Goal: Task Accomplishment & Management: Manage account settings

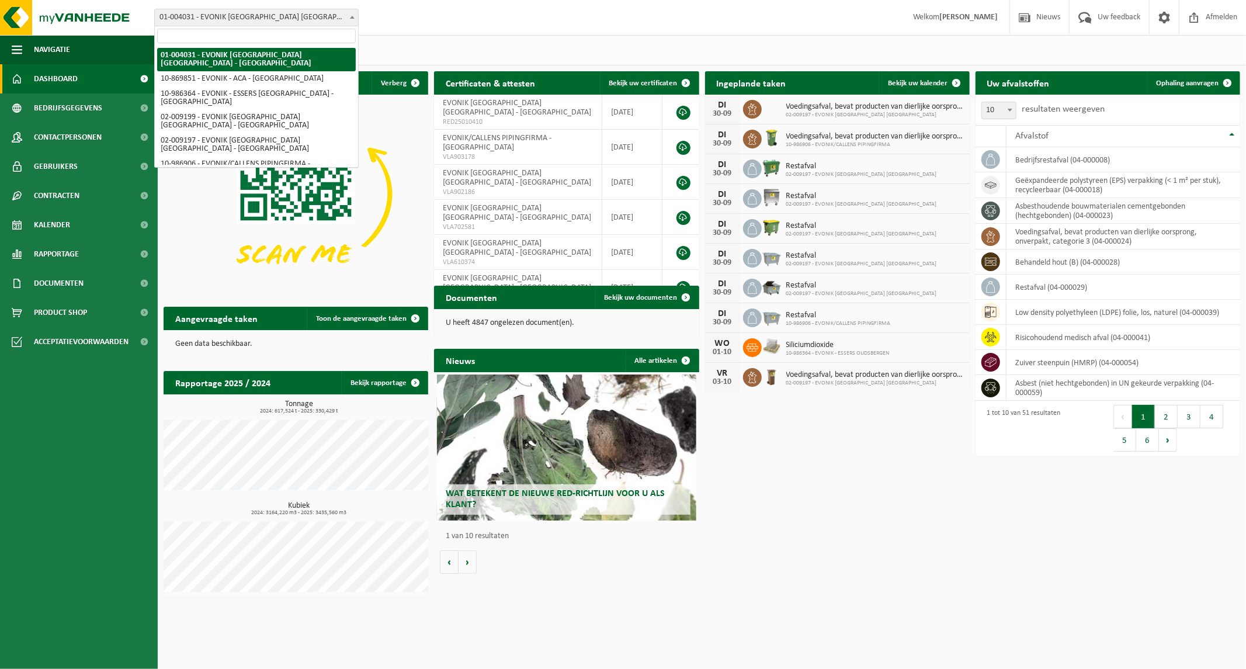
click at [349, 15] on span at bounding box center [352, 16] width 12 height 15
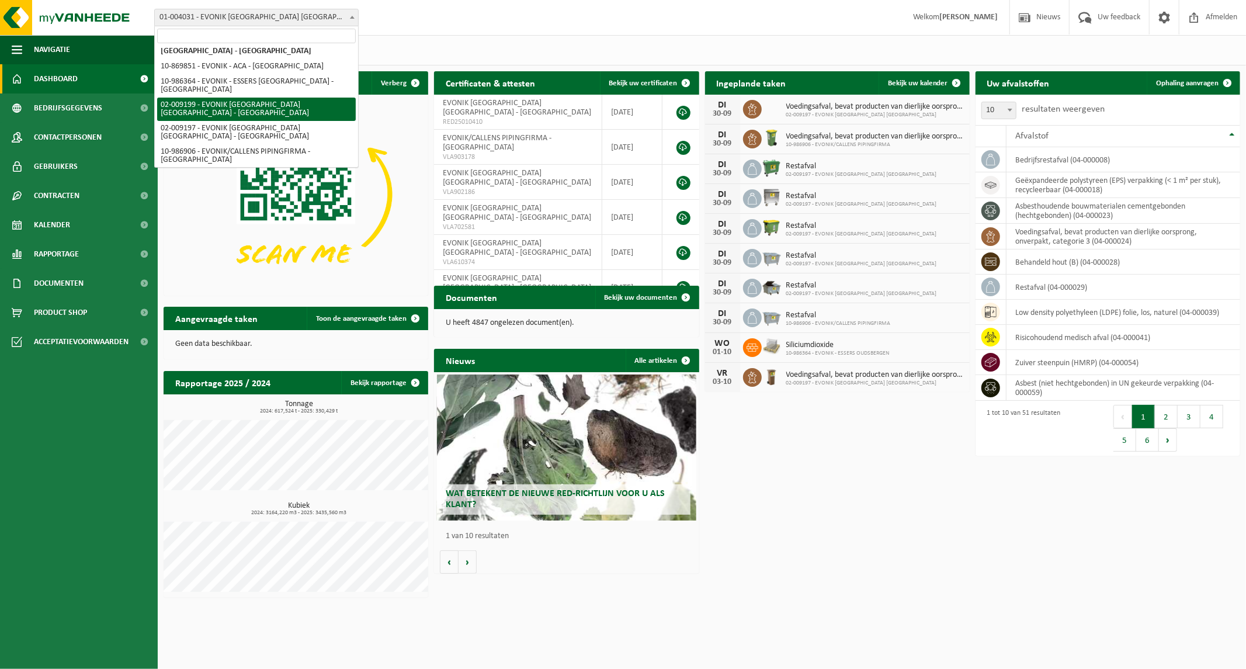
scroll to position [13, 0]
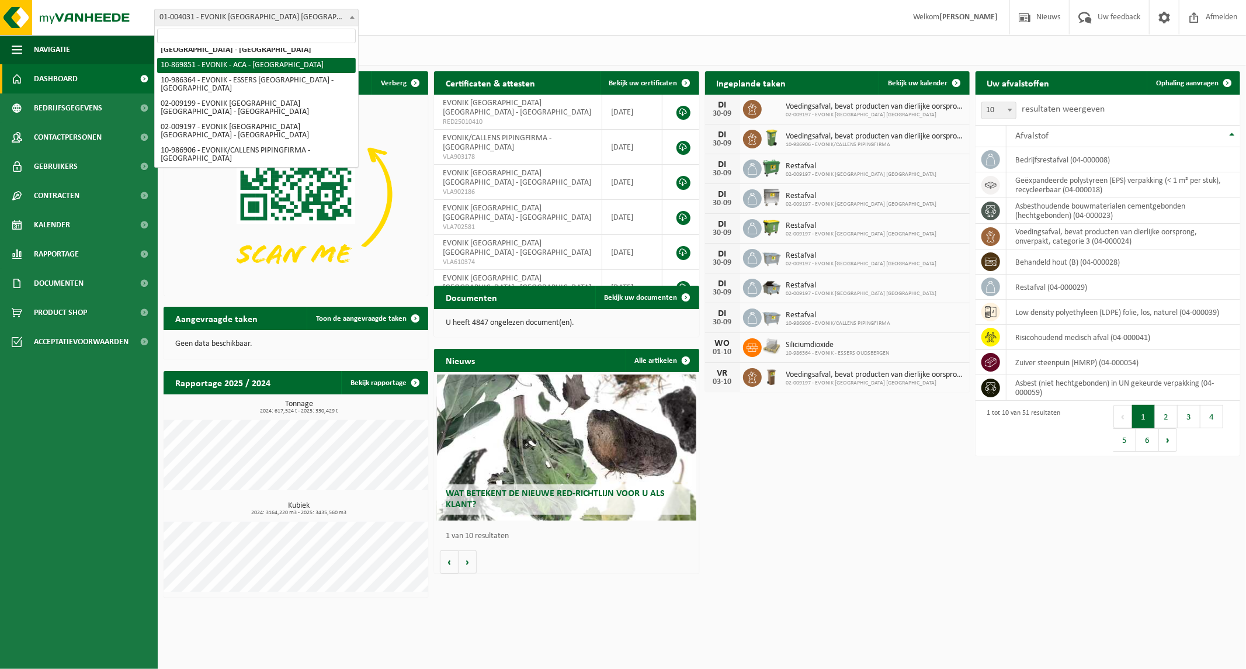
select select "104408"
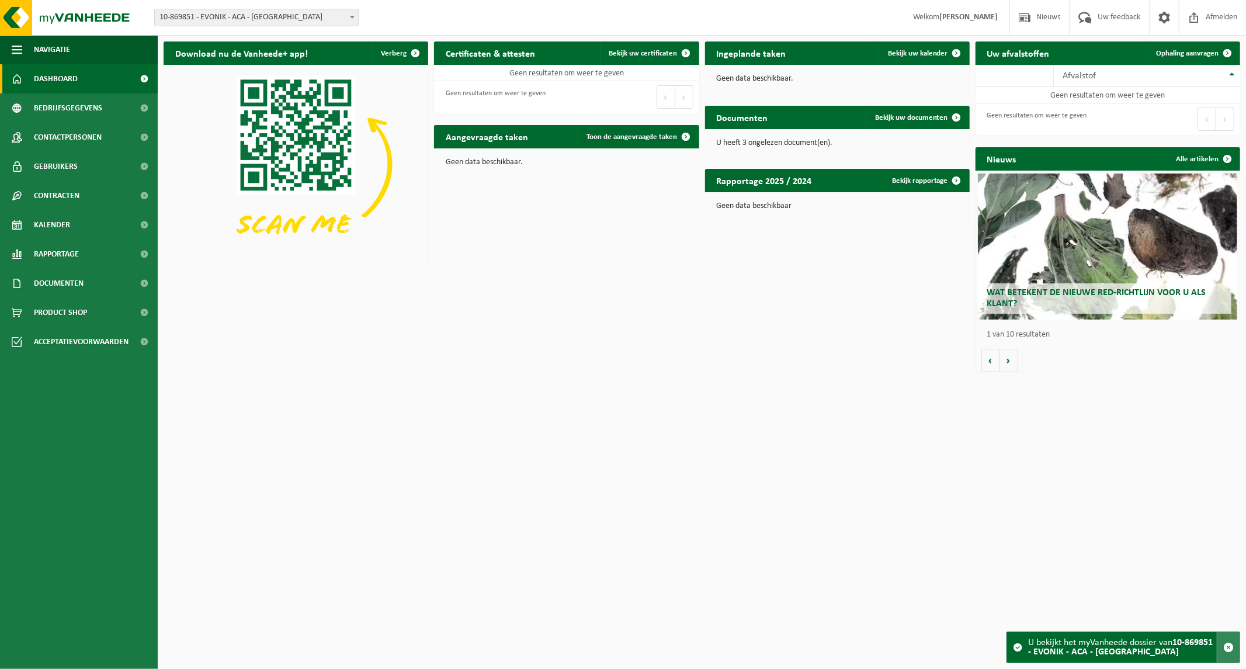
click at [1228, 645] on span "button" at bounding box center [1228, 647] width 11 height 11
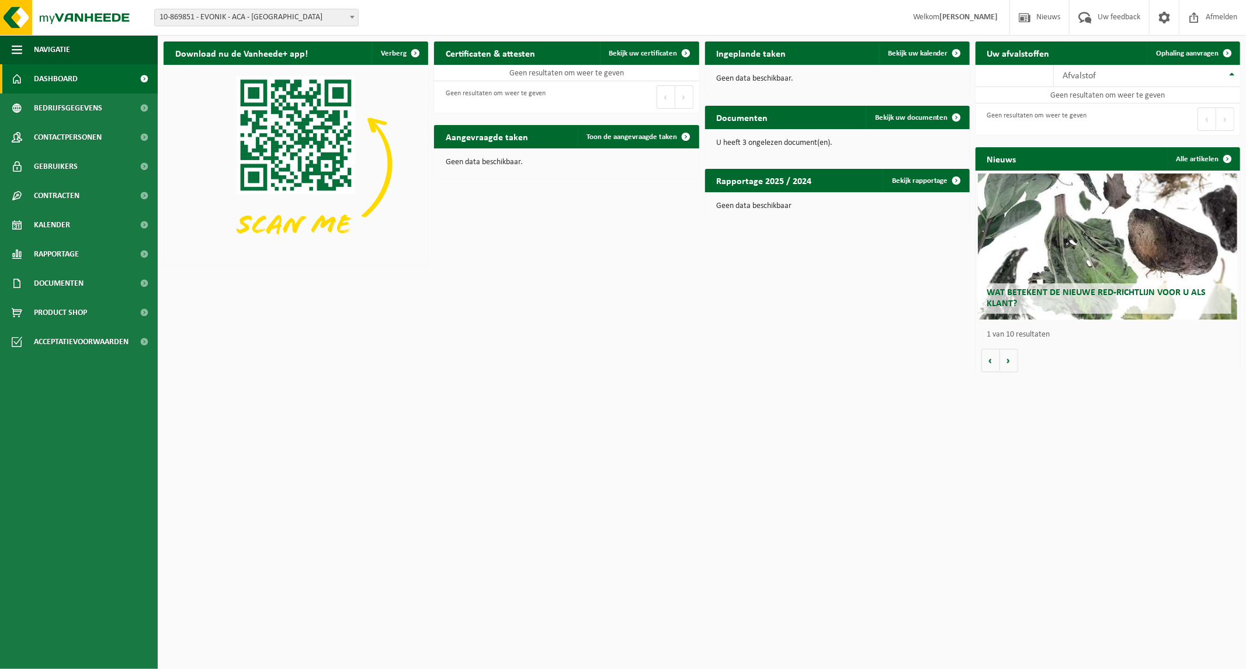
click at [272, 11] on span "10-869851 - EVONIK - ACA - [GEOGRAPHIC_DATA]" at bounding box center [256, 17] width 203 height 16
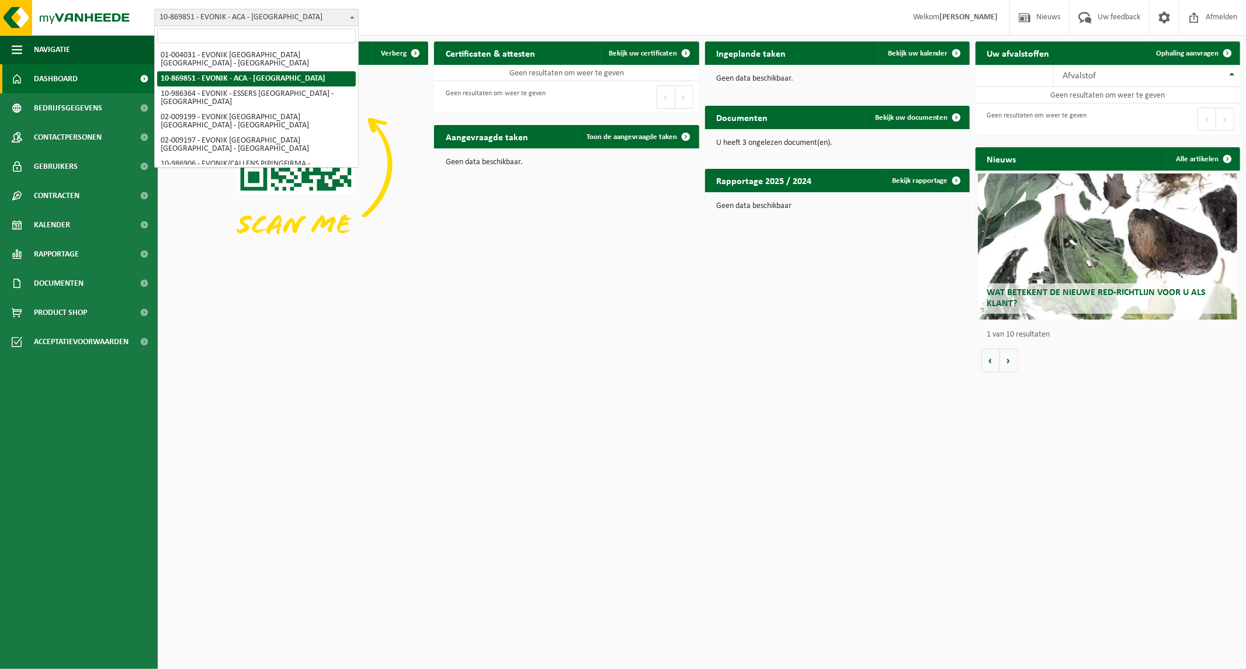
click at [352, 19] on span at bounding box center [352, 16] width 12 height 15
select select "165685"
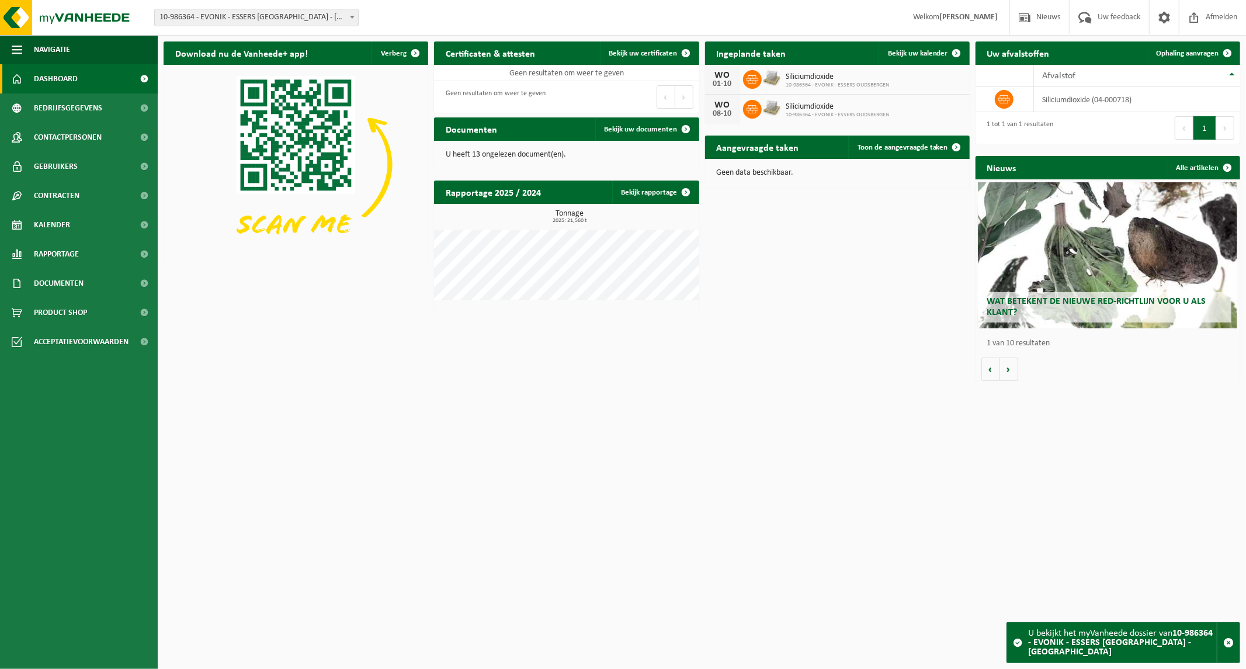
click at [270, 12] on span "10-986364 - EVONIK - ESSERS [GEOGRAPHIC_DATA] - [GEOGRAPHIC_DATA]" at bounding box center [256, 17] width 203 height 16
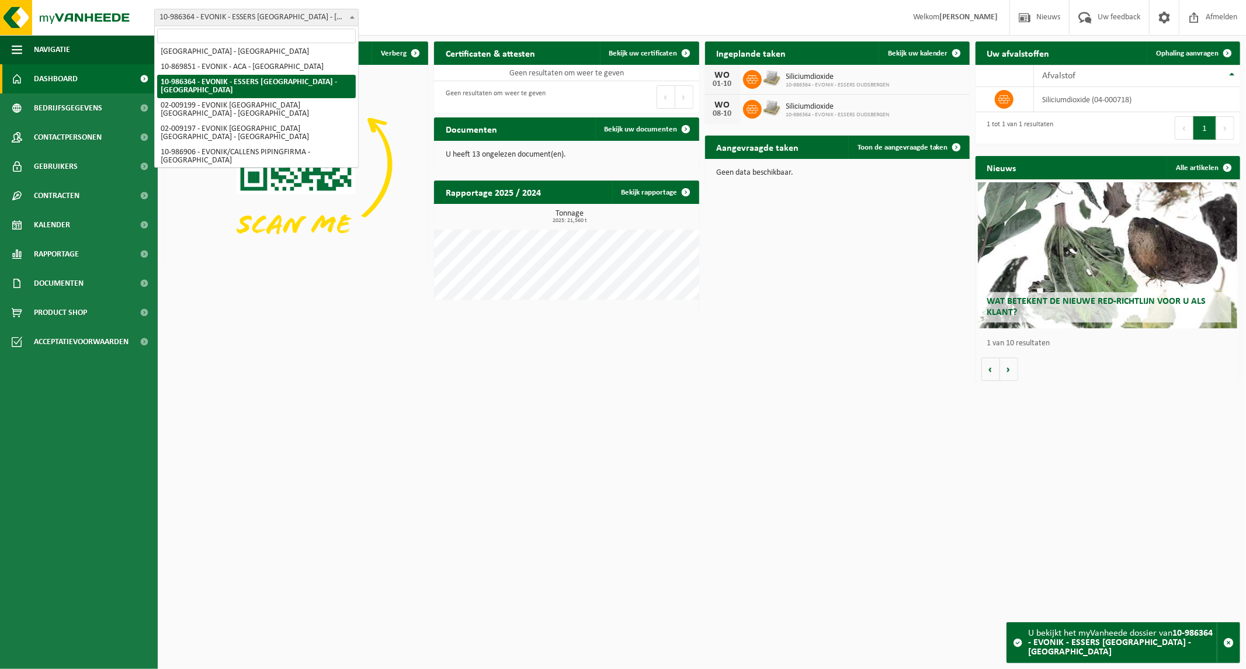
scroll to position [13, 0]
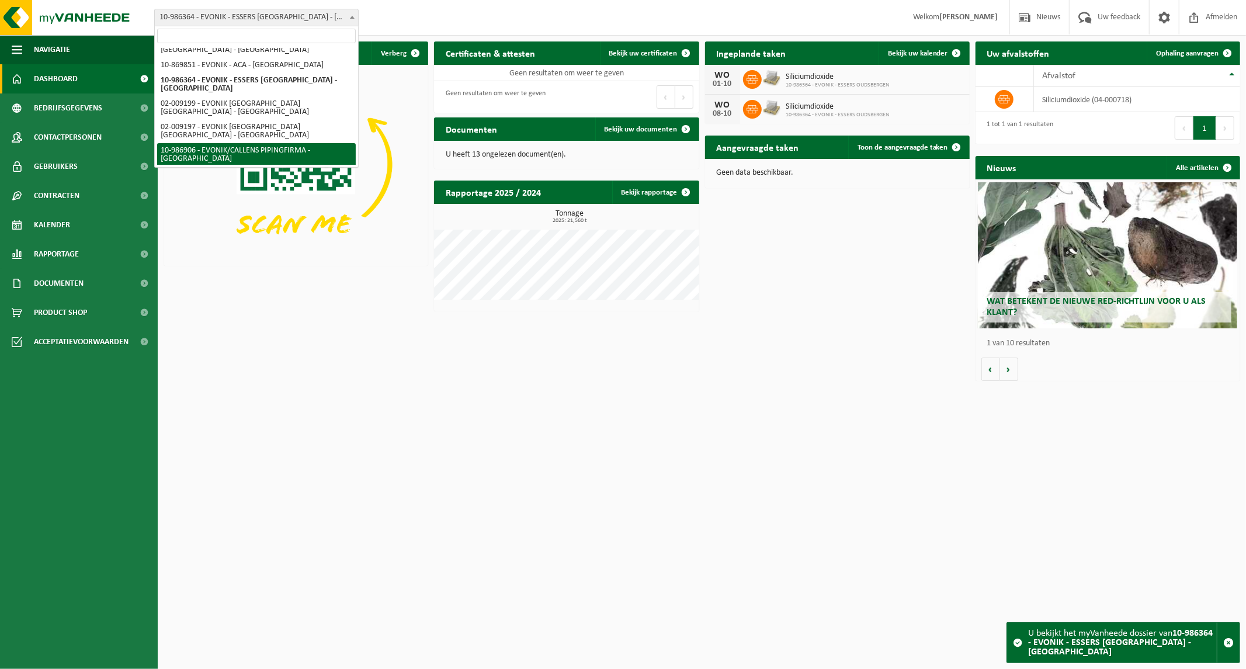
click at [363, 421] on html "Vestiging: 01-004031 - EVONIK ANTWERPEN NV - ANTWERPEN 10-869851 - EVONIK - ACA…" at bounding box center [623, 334] width 1246 height 669
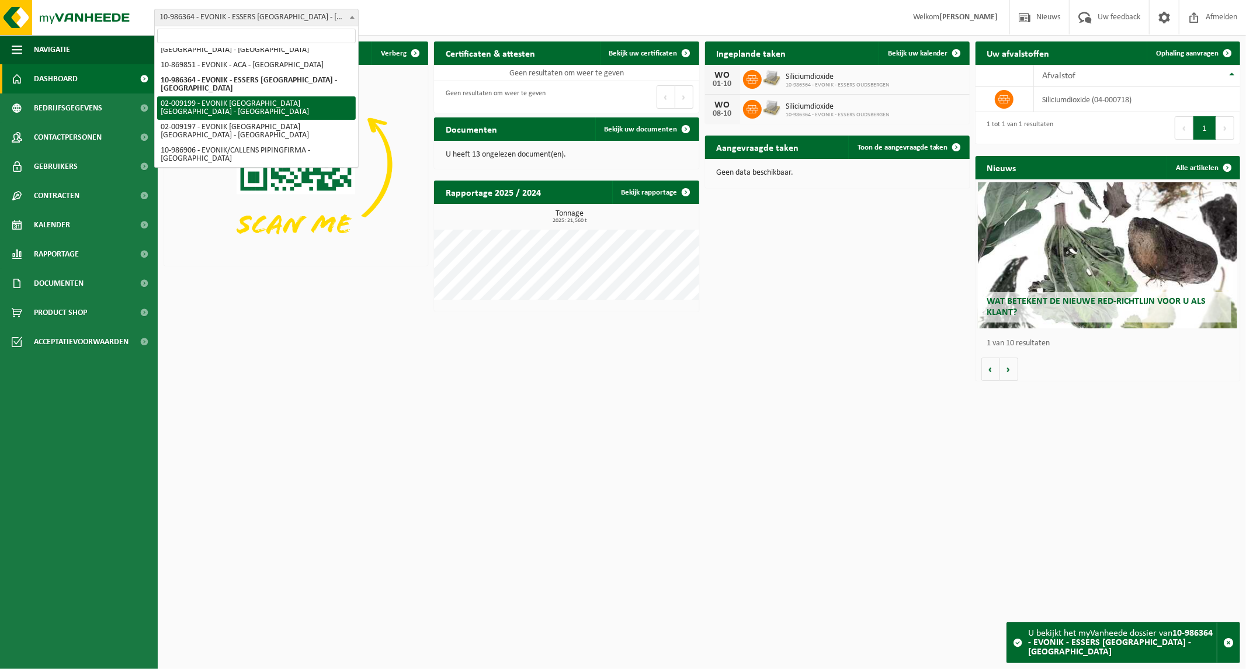
select select "1658"
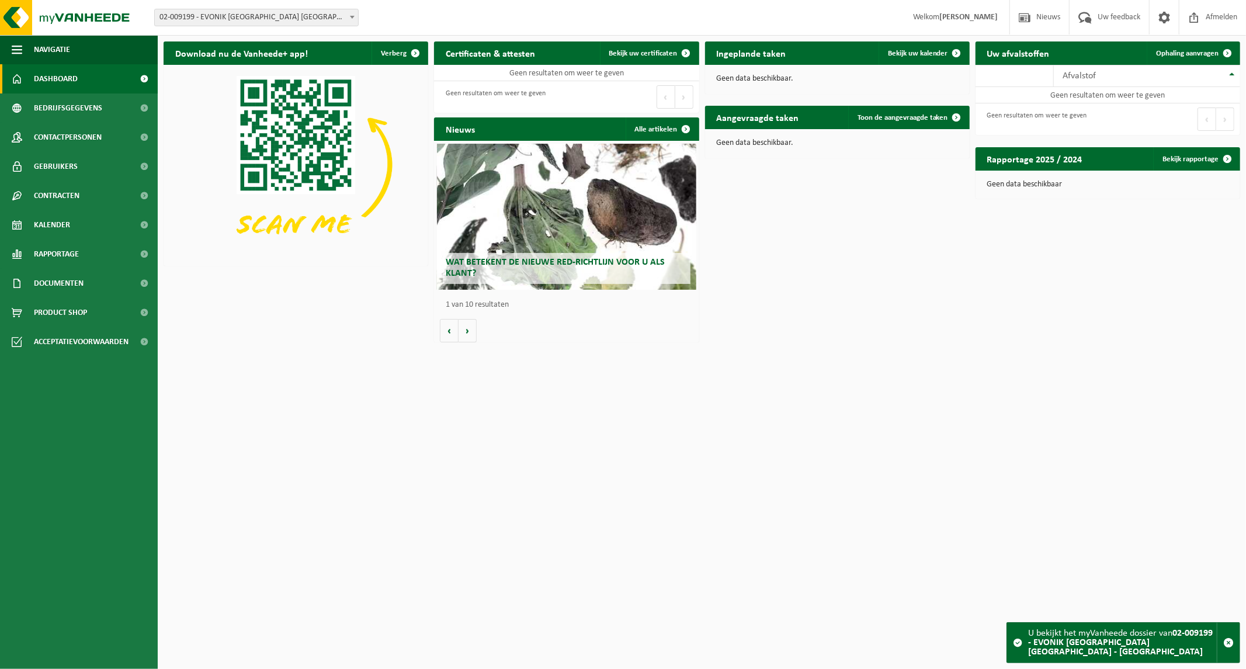
click at [313, 22] on span "02-009199 - EVONIK [GEOGRAPHIC_DATA] [GEOGRAPHIC_DATA] - [GEOGRAPHIC_DATA]" at bounding box center [256, 17] width 203 height 16
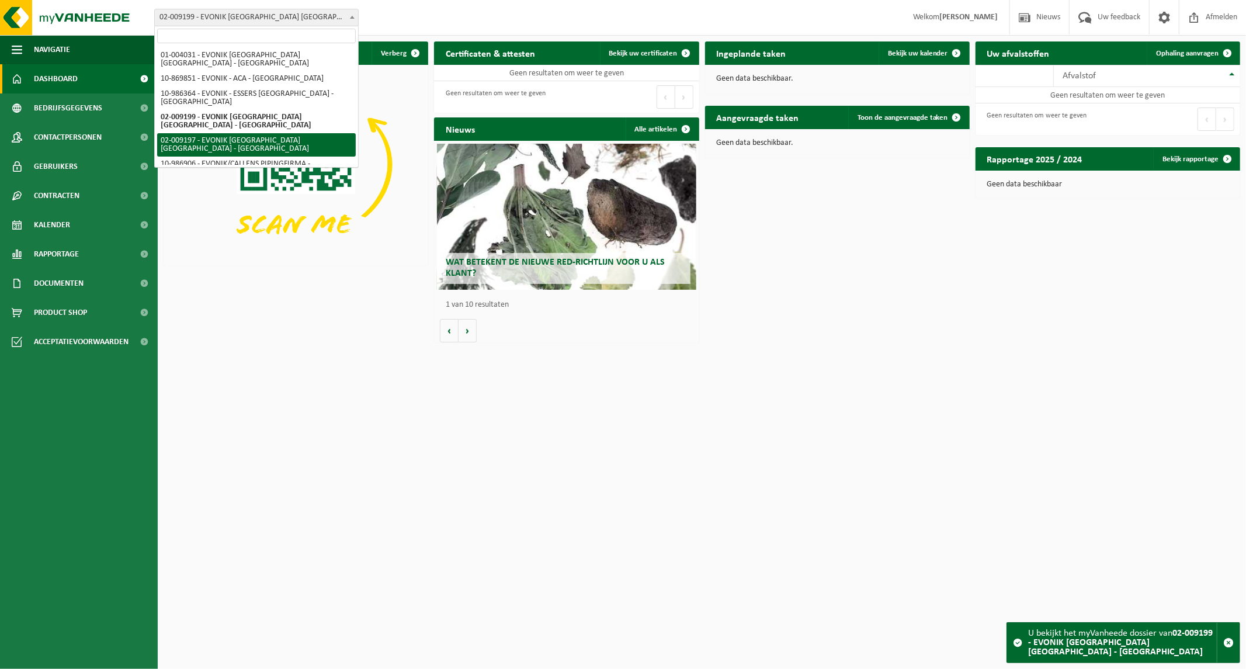
select select "1656"
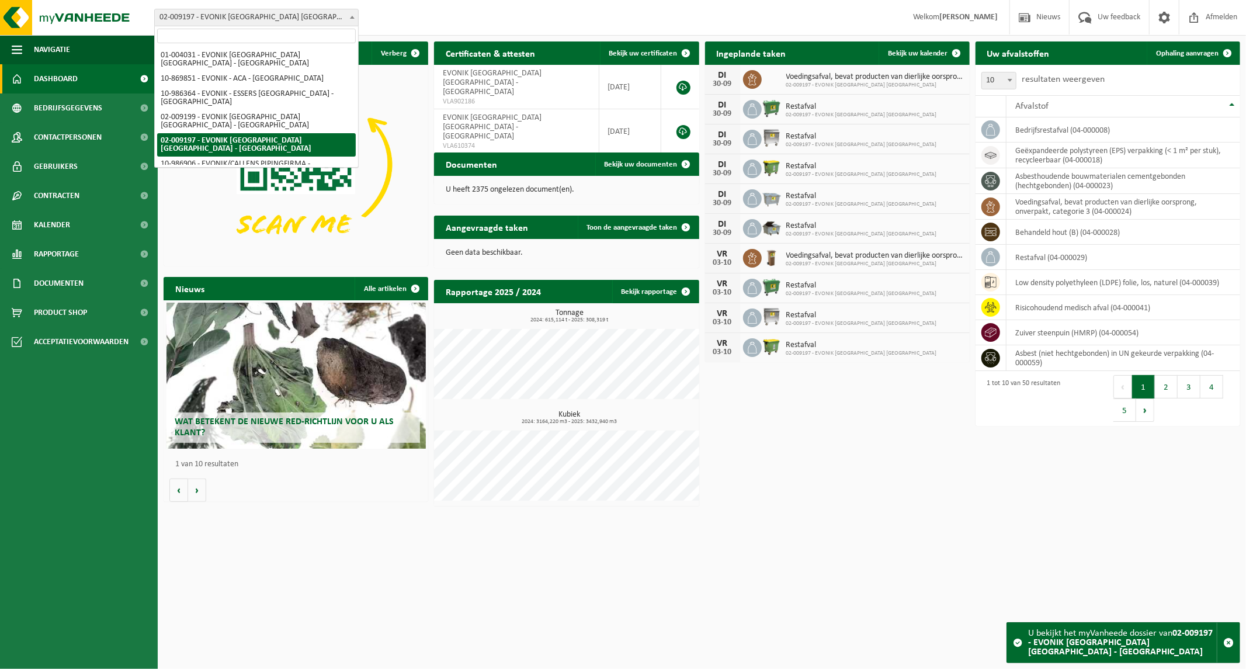
click at [273, 13] on span "02-009197 - EVONIK [GEOGRAPHIC_DATA] [GEOGRAPHIC_DATA] - [GEOGRAPHIC_DATA]" at bounding box center [256, 17] width 203 height 16
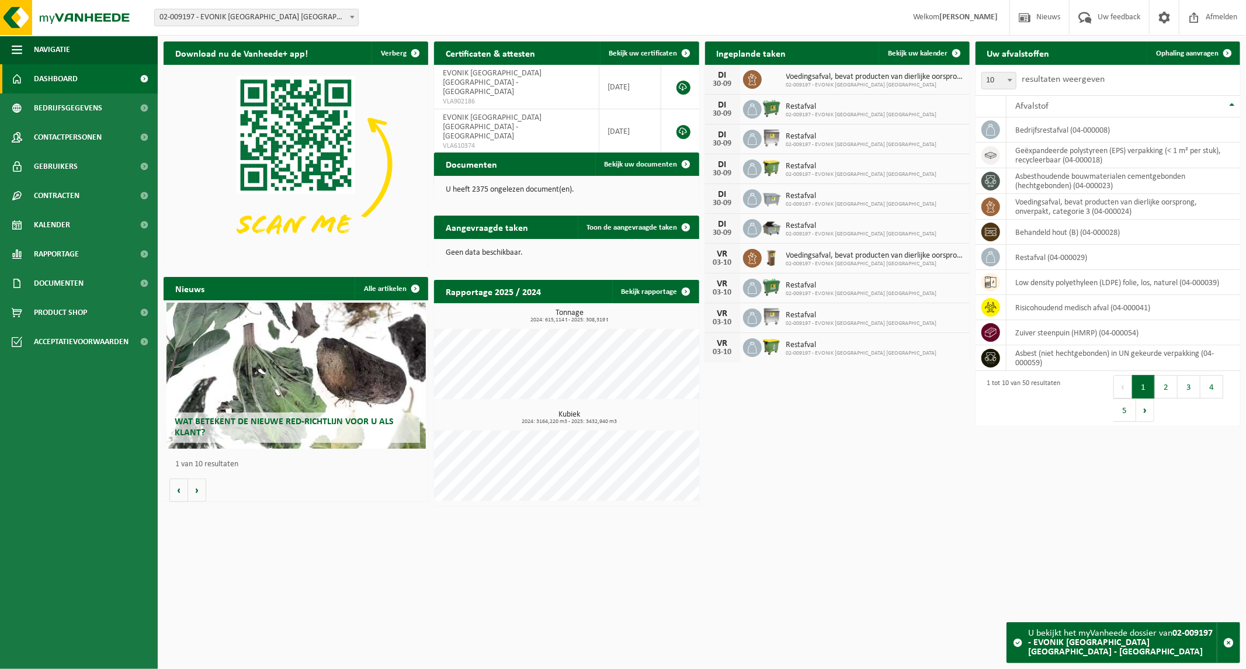
click at [322, 12] on span "02-009197 - EVONIK [GEOGRAPHIC_DATA] [GEOGRAPHIC_DATA] - [GEOGRAPHIC_DATA]" at bounding box center [256, 17] width 203 height 16
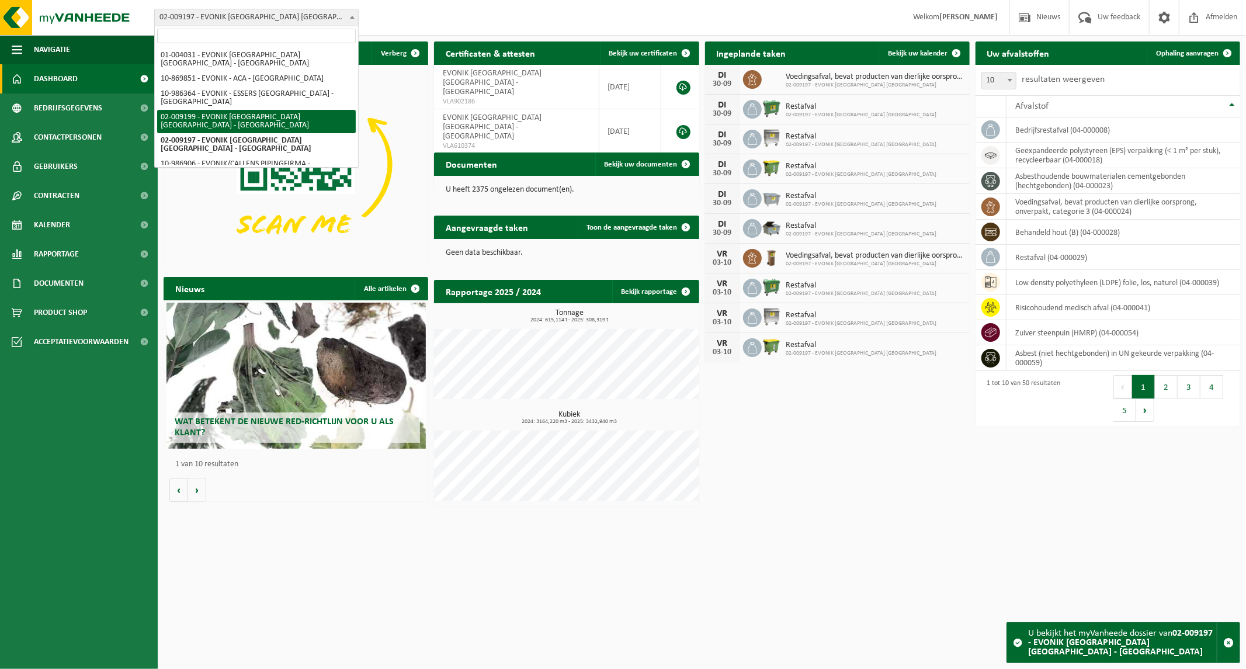
select select "1658"
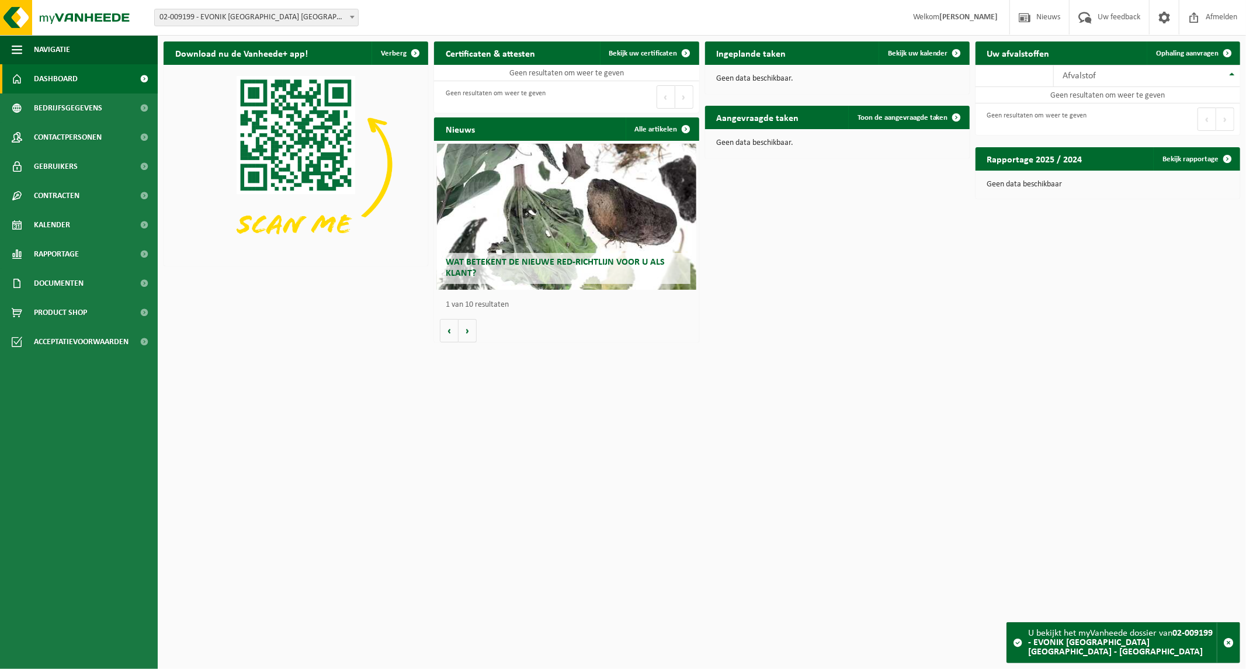
click at [255, 18] on span "02-009199 - EVONIK [GEOGRAPHIC_DATA] [GEOGRAPHIC_DATA] - [GEOGRAPHIC_DATA]" at bounding box center [256, 17] width 203 height 16
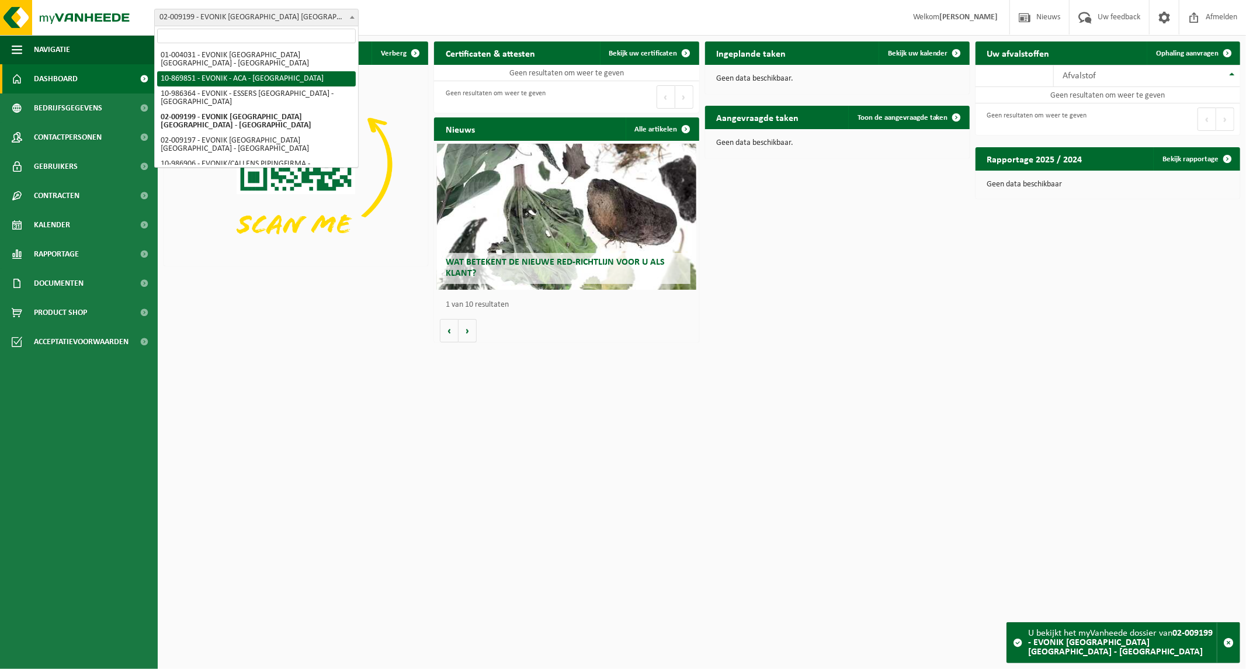
select select "104408"
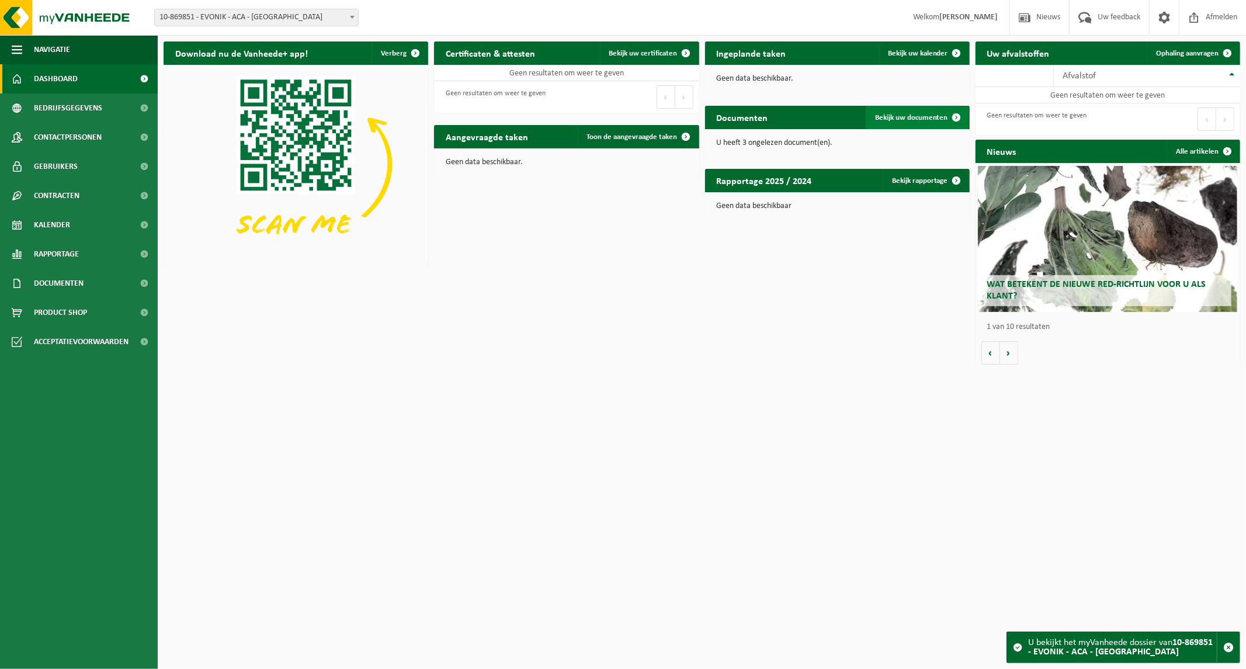
click at [896, 118] on span "Bekijk uw documenten" at bounding box center [911, 118] width 73 height 8
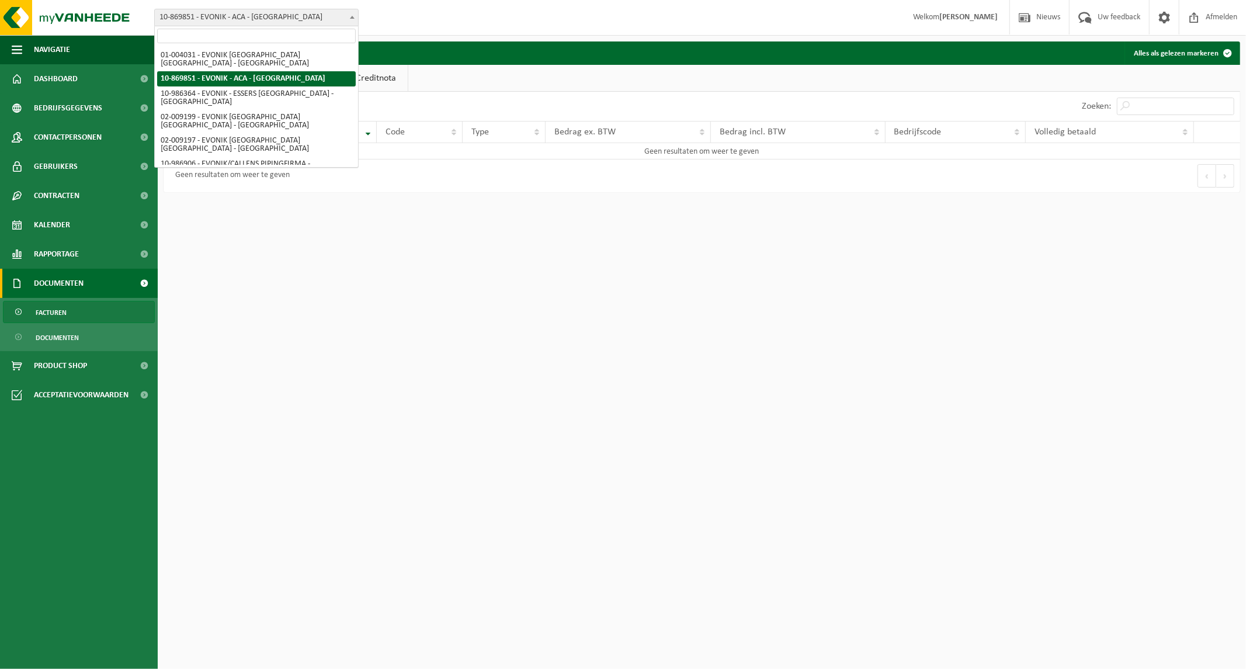
click at [333, 13] on span "10-869851 - EVONIK - ACA - [GEOGRAPHIC_DATA]" at bounding box center [256, 17] width 203 height 16
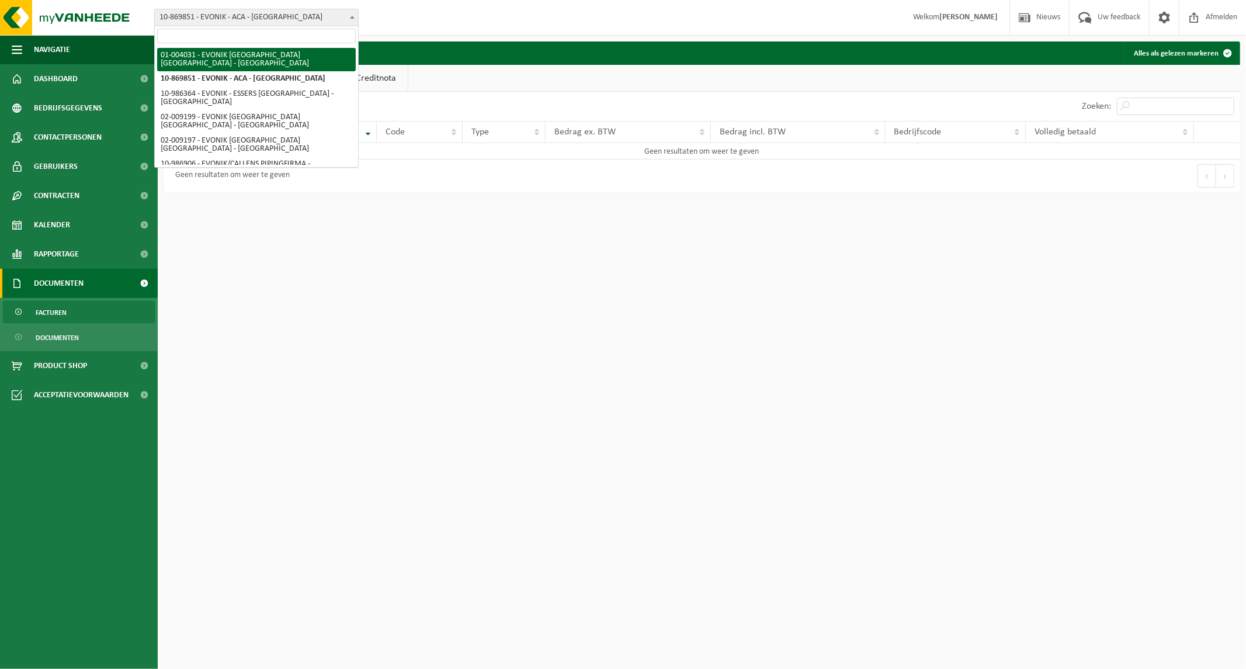
select select "191"
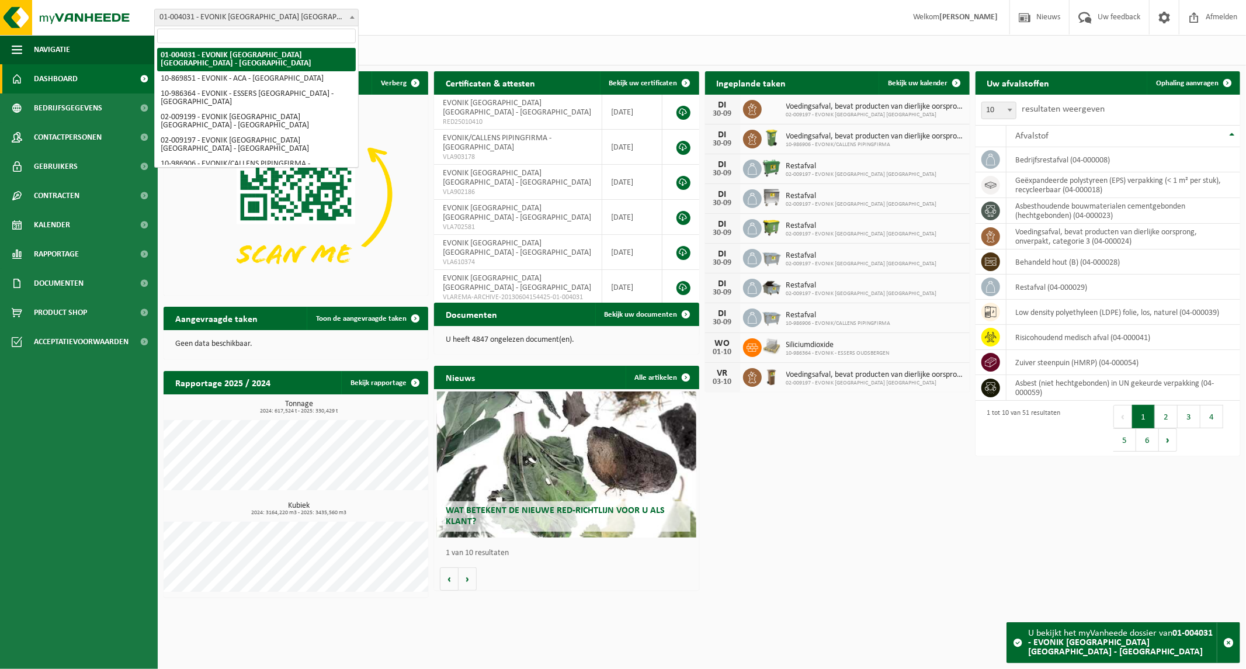
click at [349, 19] on span at bounding box center [352, 16] width 12 height 15
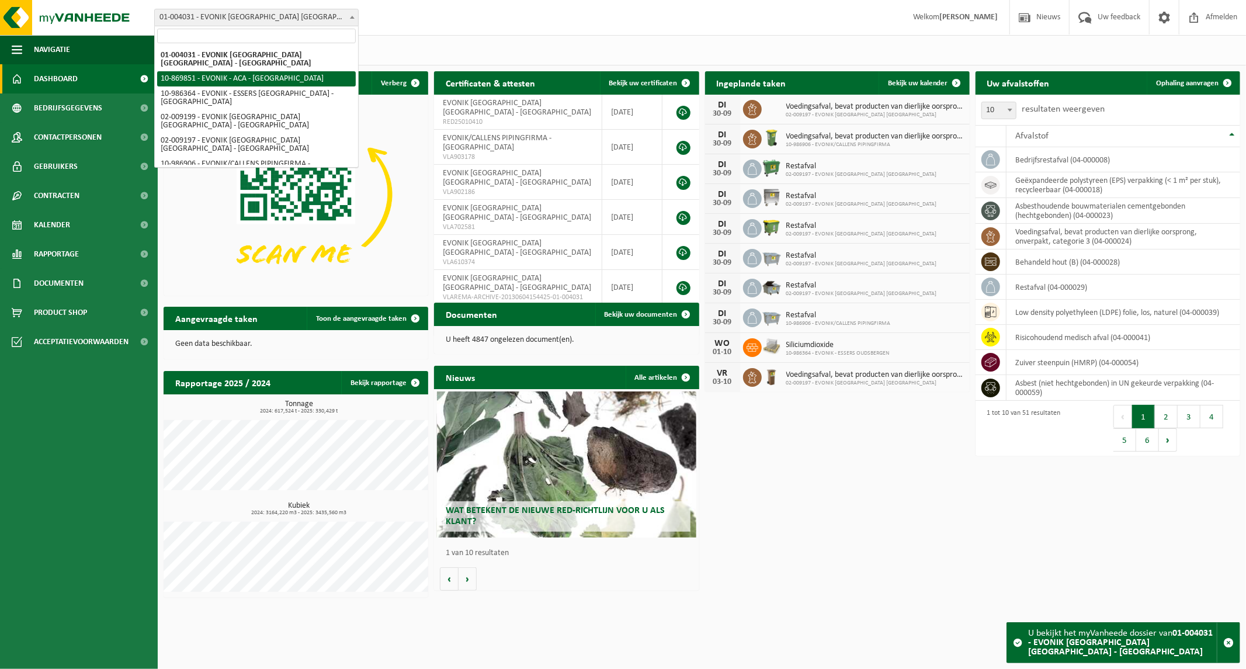
select select "104408"
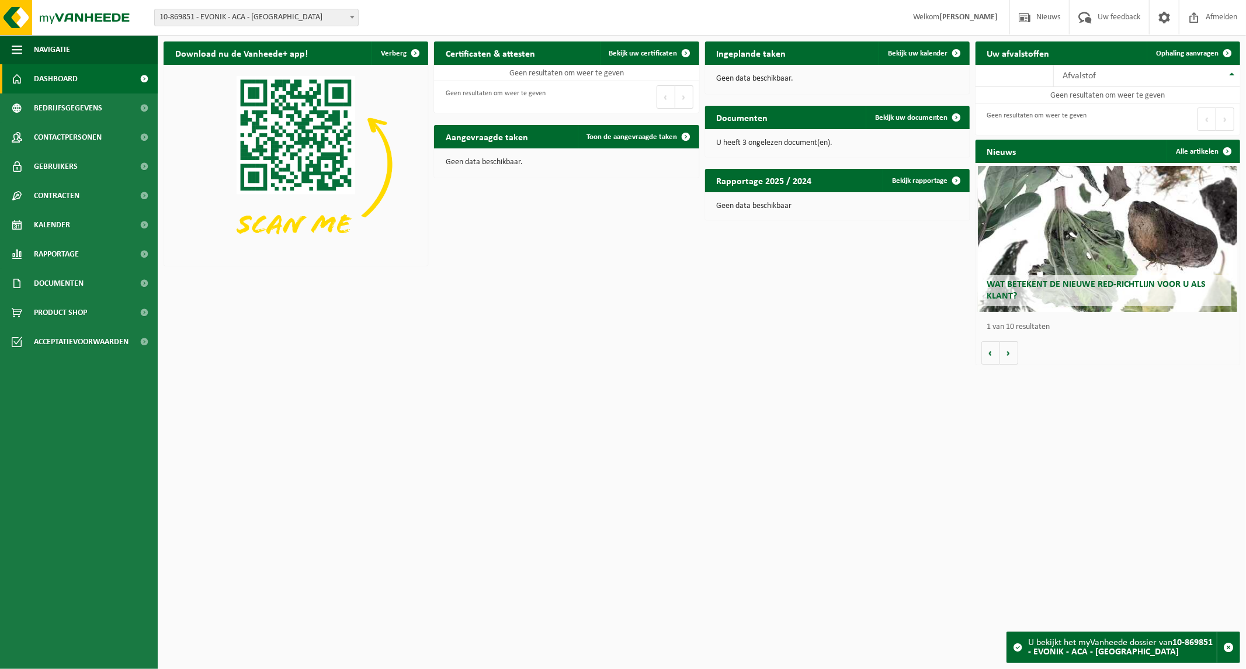
click at [351, 18] on b at bounding box center [352, 17] width 5 height 3
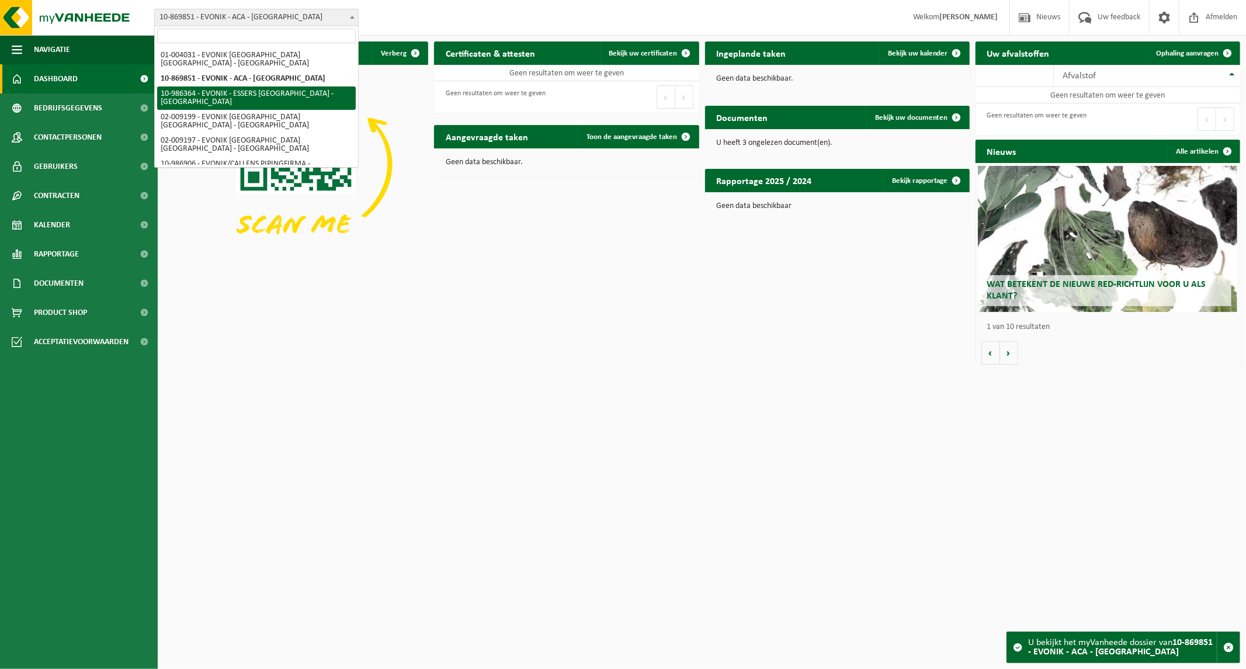
select select "165685"
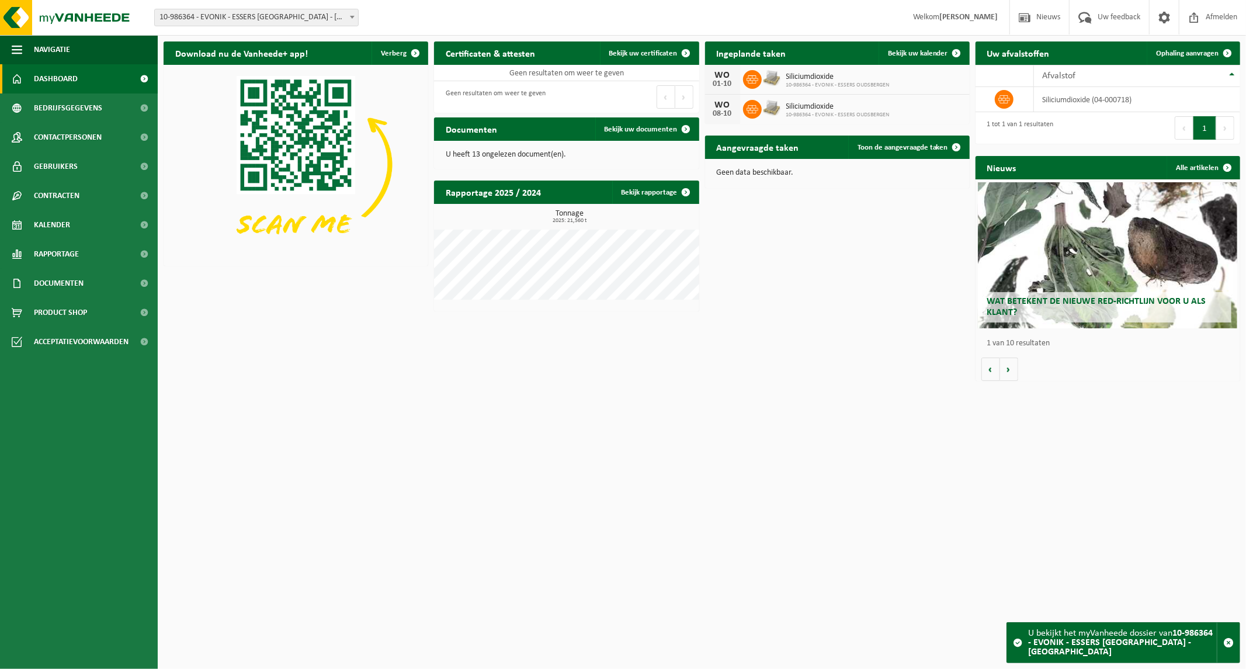
click at [316, 14] on span "10-986364 - EVONIK - ESSERS [GEOGRAPHIC_DATA] - [GEOGRAPHIC_DATA]" at bounding box center [256, 17] width 203 height 16
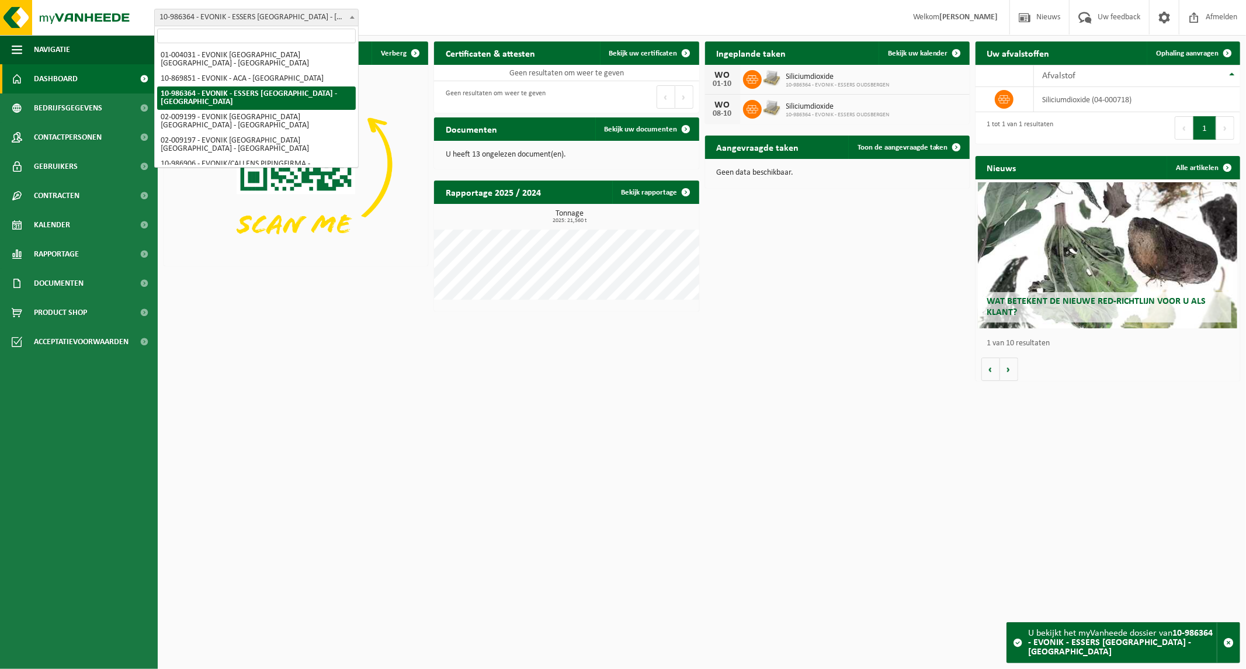
click at [316, 14] on span "10-986364 - EVONIK - ESSERS [GEOGRAPHIC_DATA] - [GEOGRAPHIC_DATA]" at bounding box center [256, 17] width 203 height 16
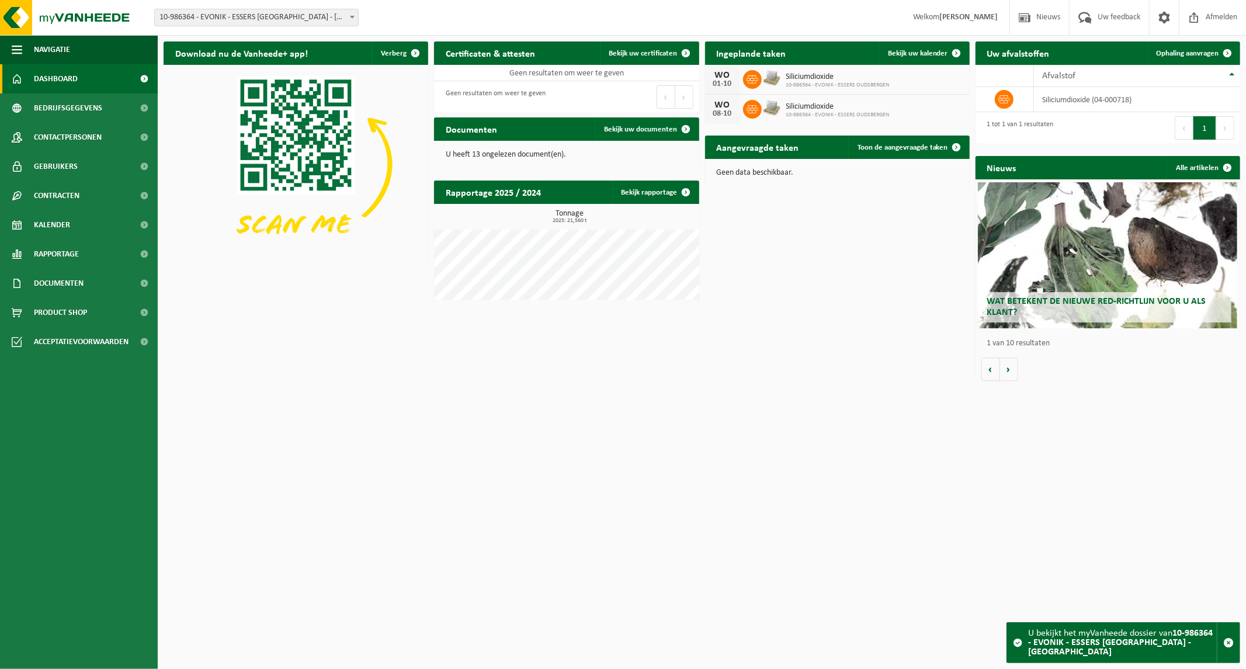
click at [266, 14] on span "10-986364 - EVONIK - ESSERS [GEOGRAPHIC_DATA] - [GEOGRAPHIC_DATA]" at bounding box center [256, 17] width 203 height 16
click at [267, 349] on div "Download nu de Vanheede+ app! Verberg Certificaten & attesten Bekijk uw certifi…" at bounding box center [702, 212] width 1082 height 352
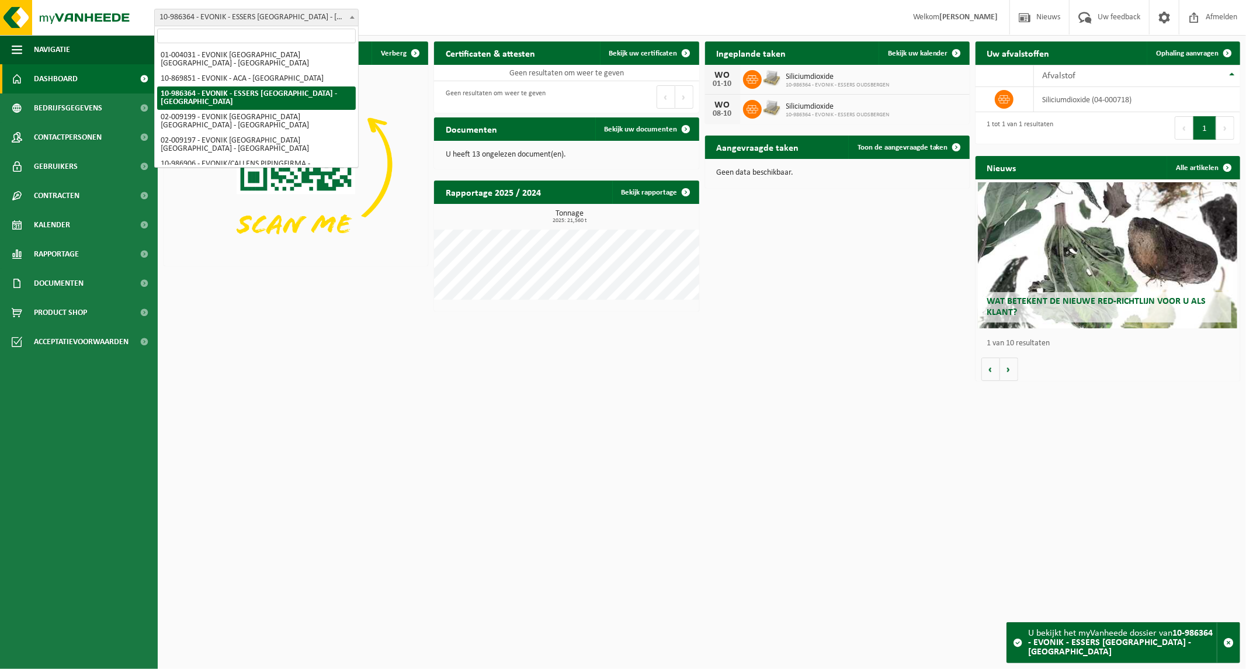
click at [259, 24] on span "10-986364 - EVONIK - ESSERS [GEOGRAPHIC_DATA] - [GEOGRAPHIC_DATA]" at bounding box center [256, 17] width 203 height 16
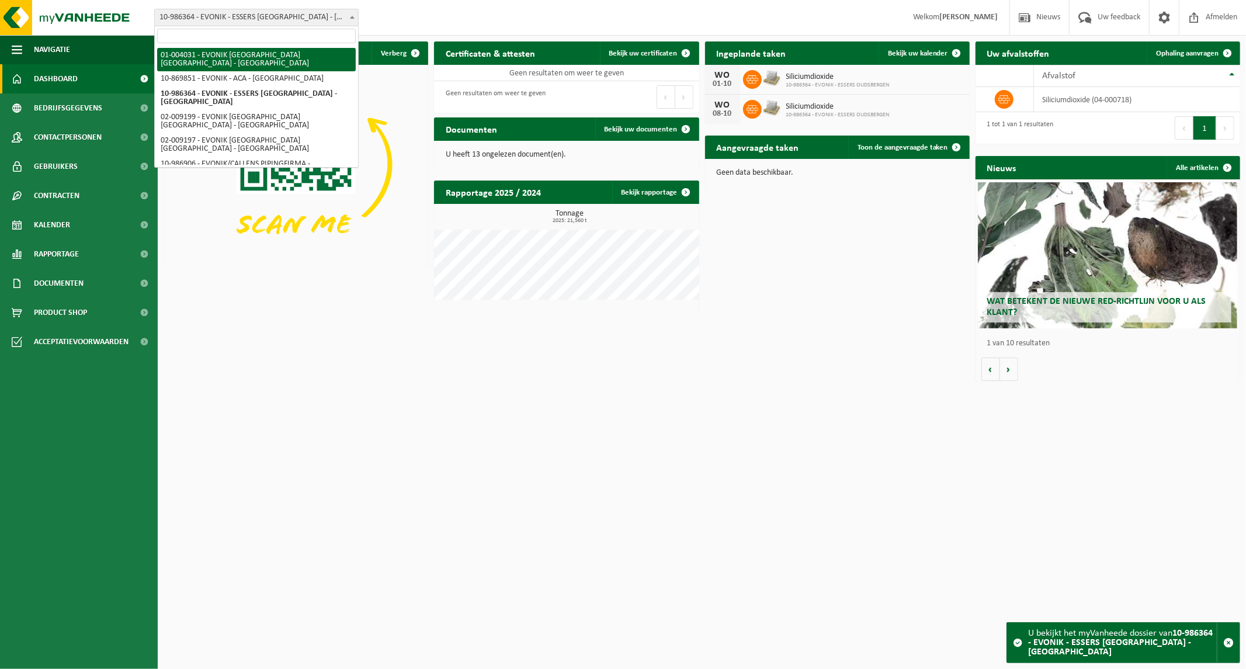
select select "191"
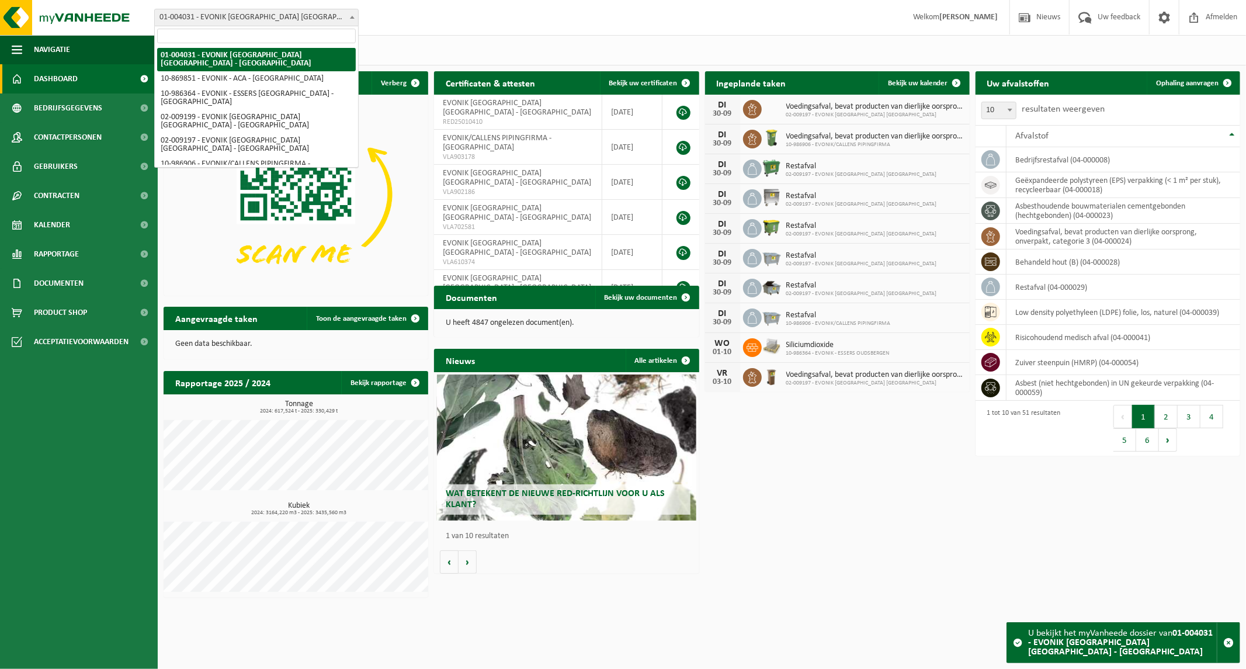
click at [349, 16] on span at bounding box center [352, 16] width 12 height 15
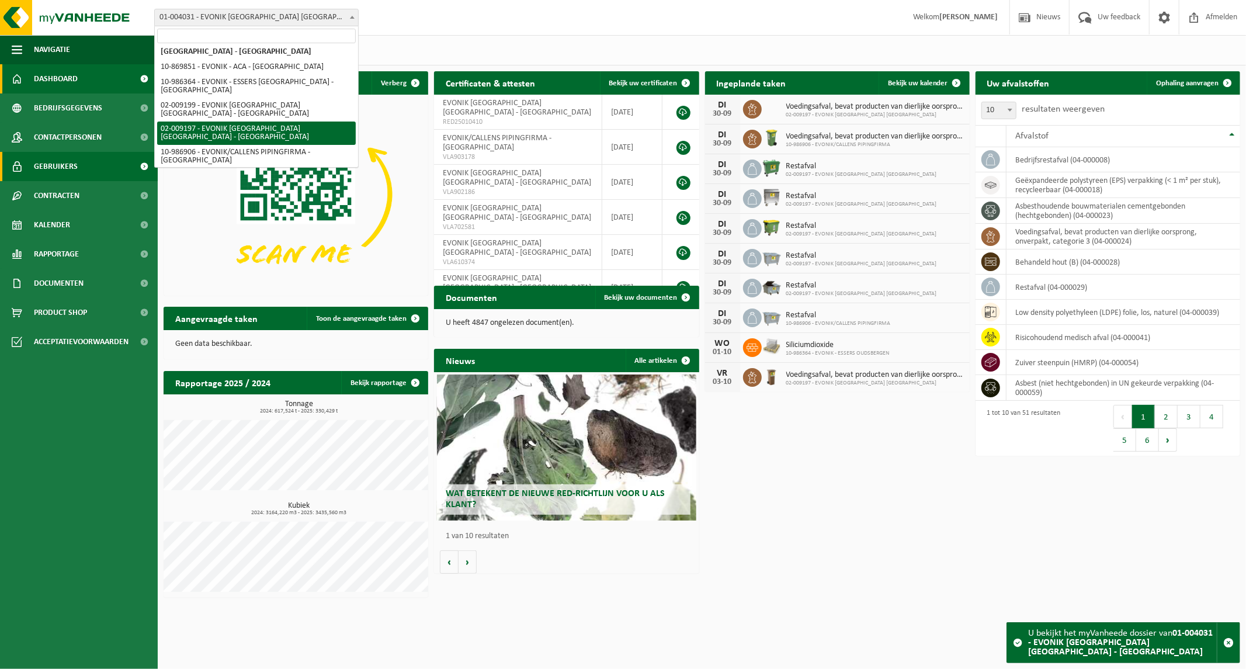
scroll to position [13, 0]
click at [41, 166] on span "Gebruikers" at bounding box center [56, 166] width 44 height 29
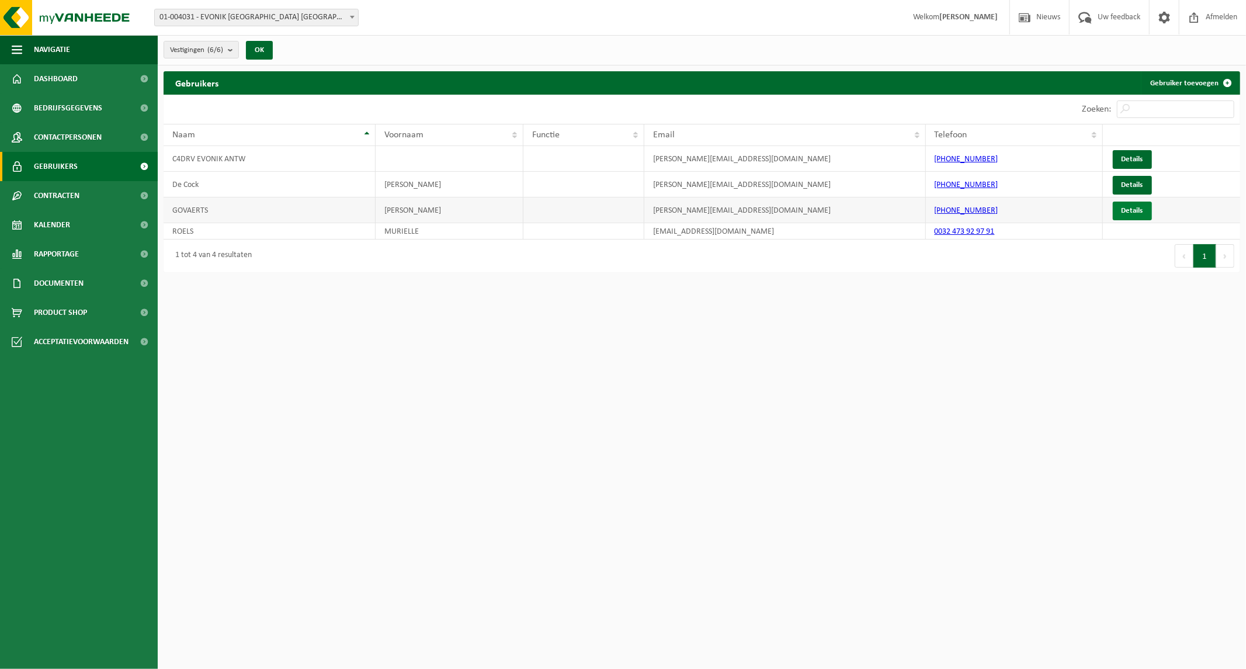
click at [1130, 211] on link "Details" at bounding box center [1131, 210] width 39 height 19
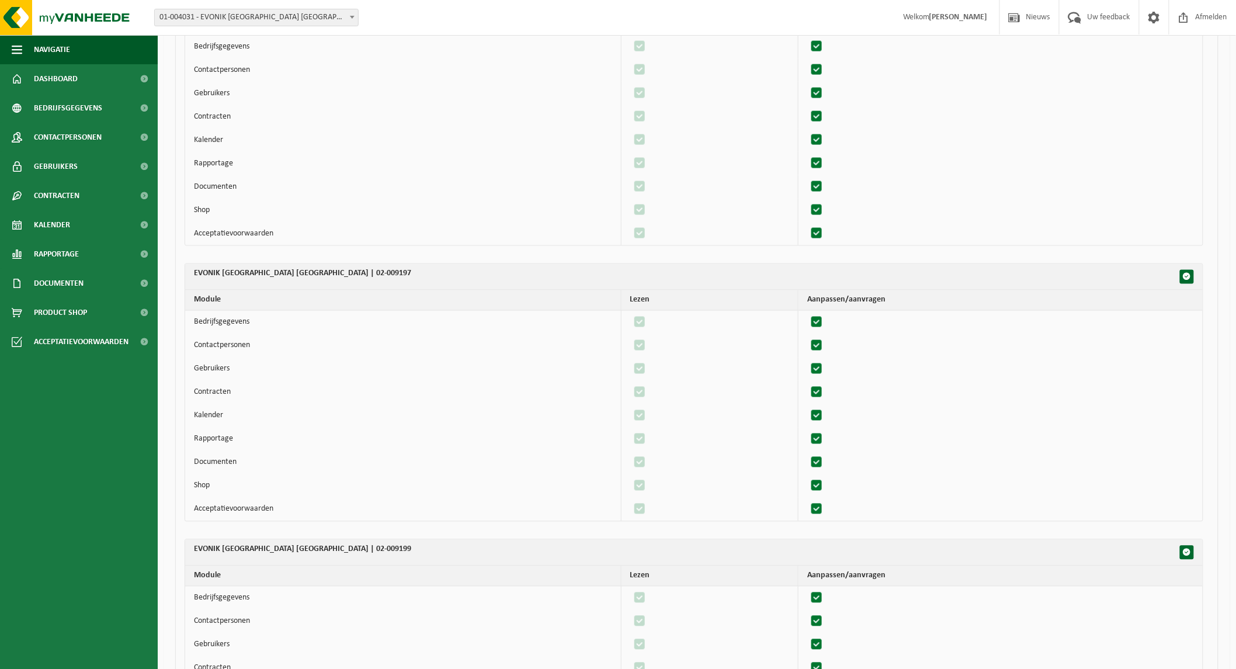
scroll to position [1159, 0]
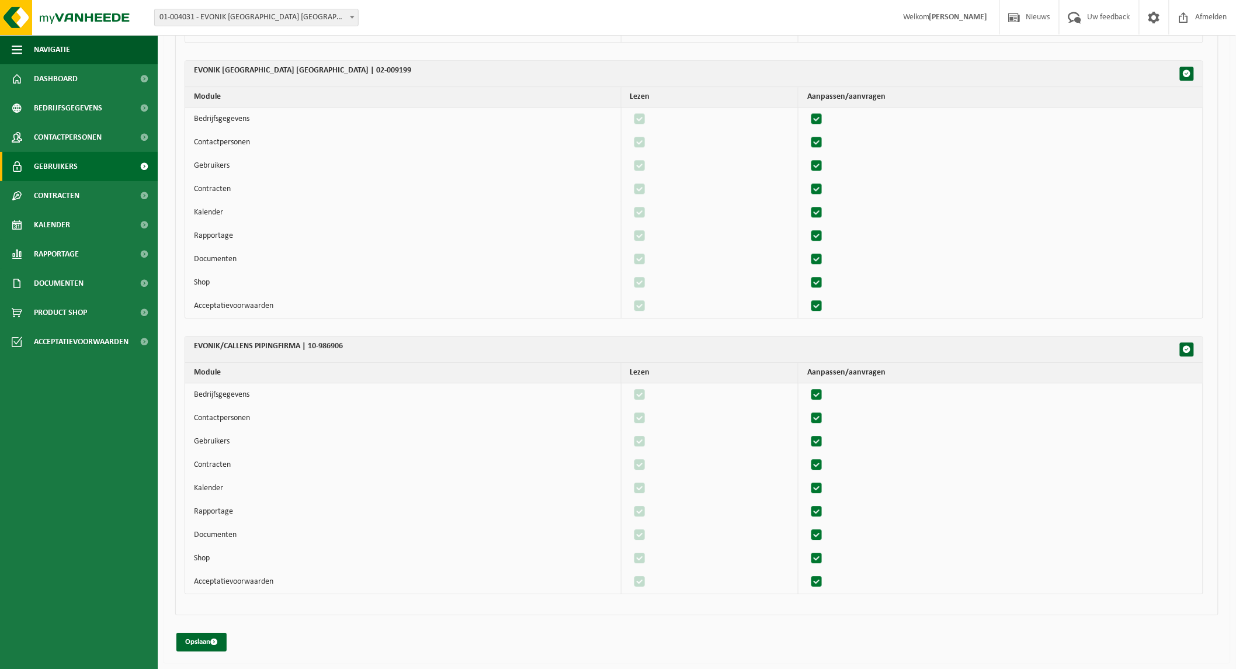
click at [95, 164] on link "Gebruikers" at bounding box center [79, 166] width 158 height 29
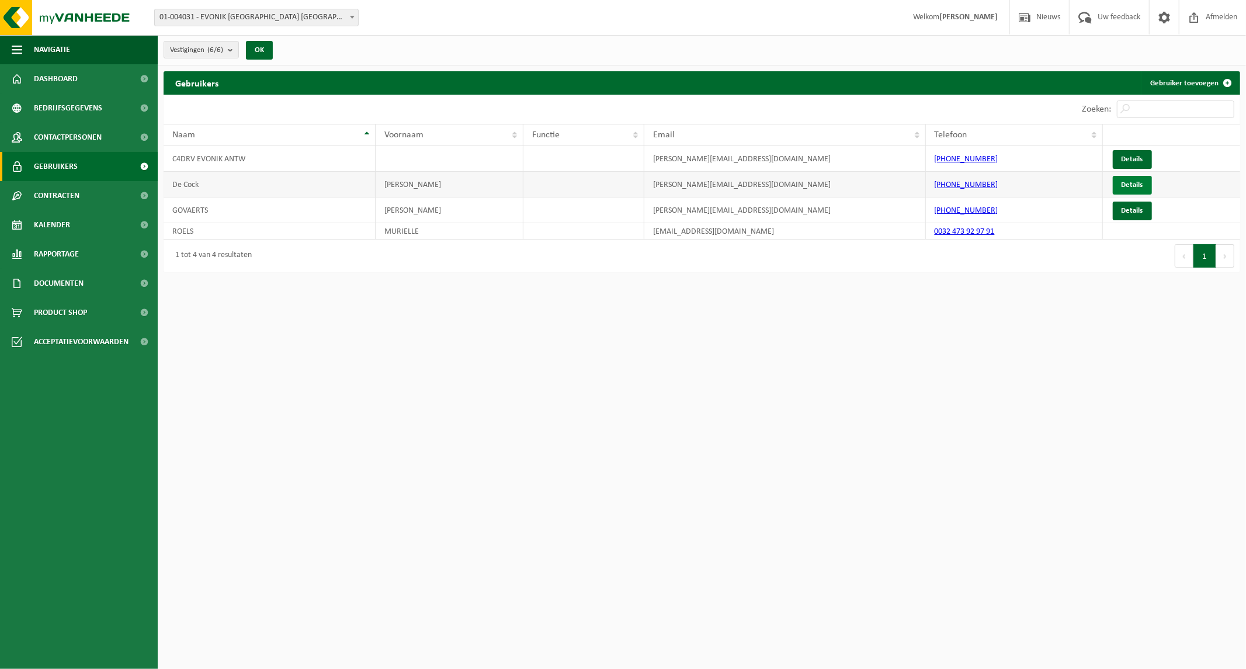
click at [1143, 182] on link "Details" at bounding box center [1131, 185] width 39 height 19
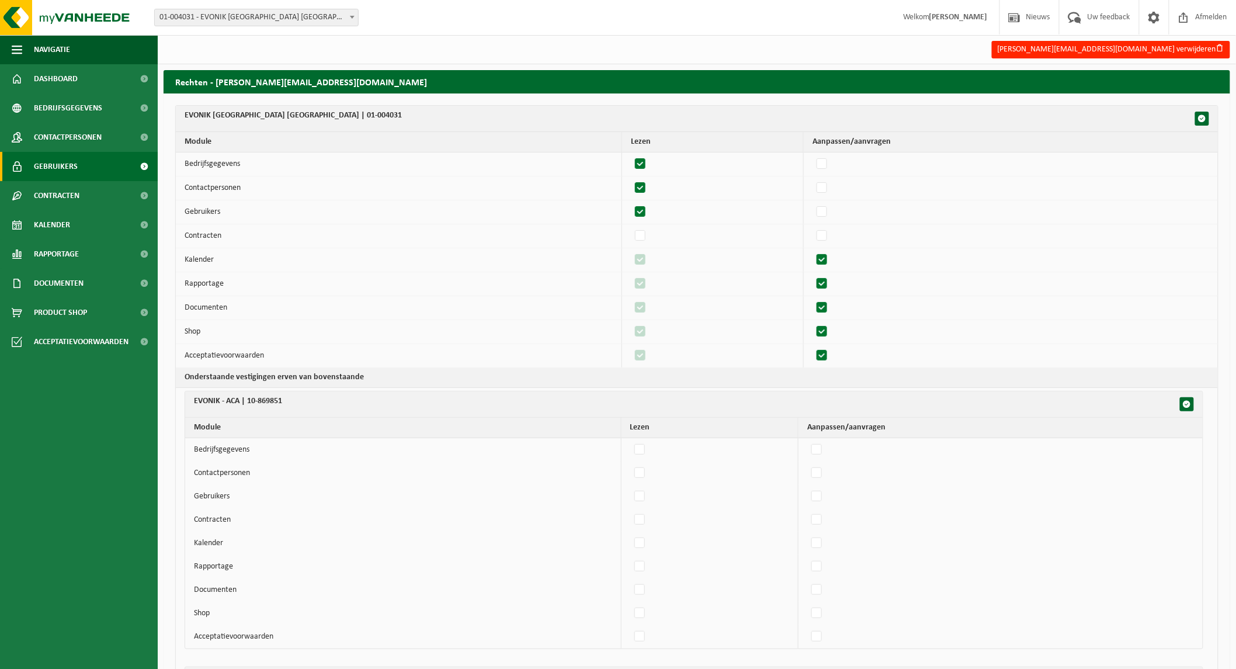
click at [57, 162] on span "Gebruikers" at bounding box center [56, 166] width 44 height 29
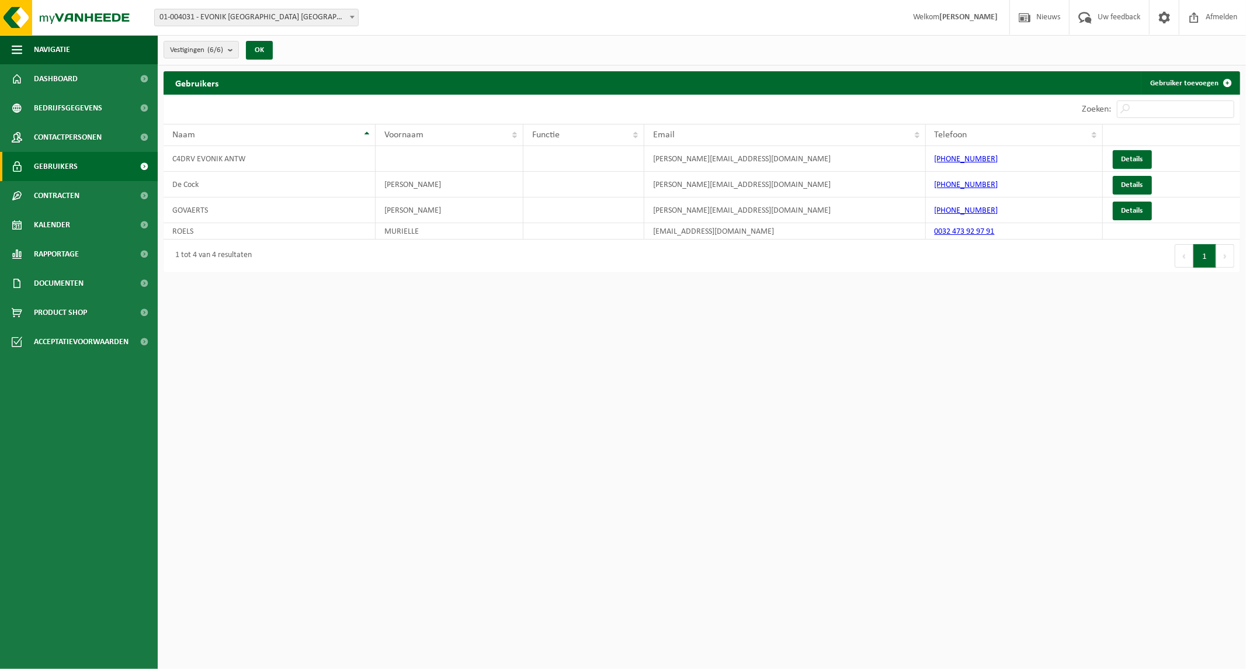
click at [1227, 257] on button "Volgende" at bounding box center [1225, 255] width 18 height 23
click at [1218, 258] on button "Volgende" at bounding box center [1225, 255] width 18 height 23
click at [1182, 261] on button "Vorige" at bounding box center [1183, 255] width 19 height 23
click at [1193, 261] on button "1" at bounding box center [1204, 255] width 23 height 23
click at [302, 13] on span "01-004031 - EVONIK [GEOGRAPHIC_DATA] [GEOGRAPHIC_DATA] - [GEOGRAPHIC_DATA]" at bounding box center [256, 17] width 203 height 16
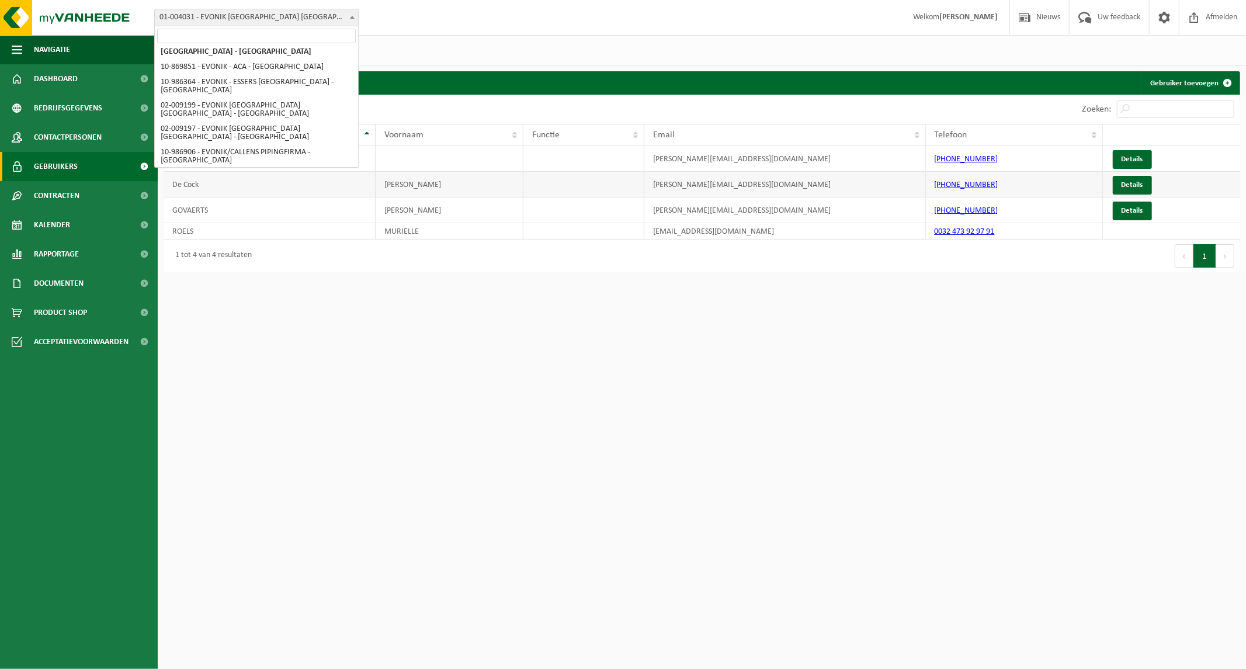
scroll to position [13, 0]
select select "85576"
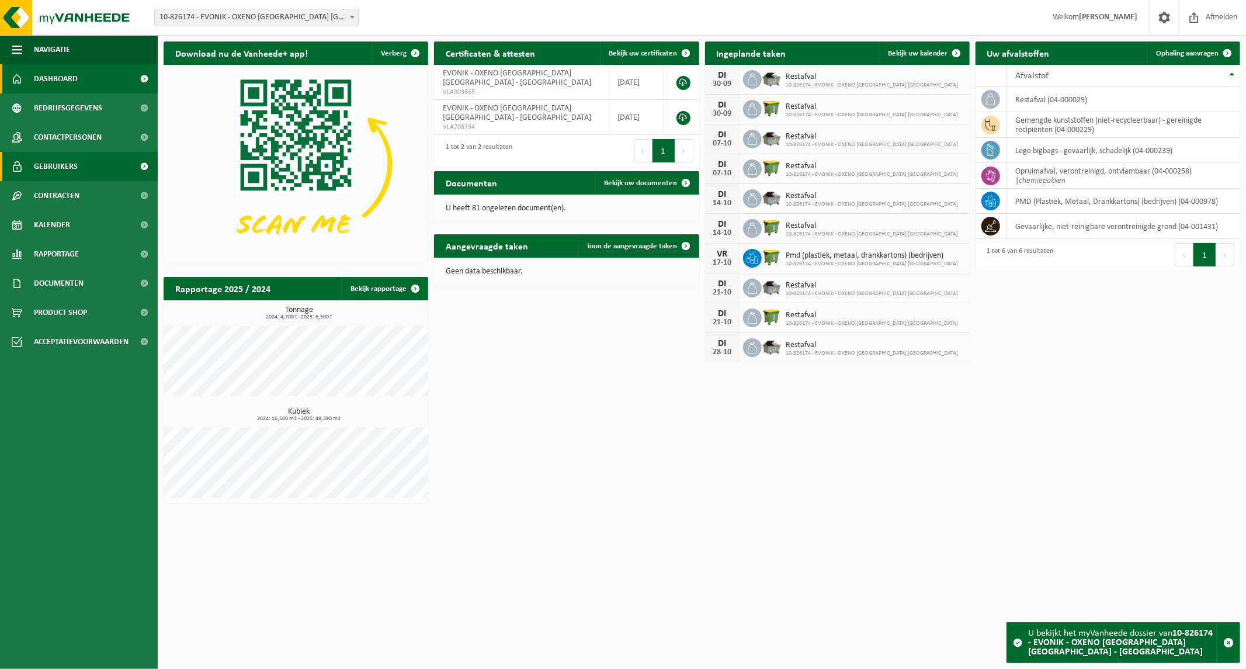
click at [54, 162] on span "Gebruikers" at bounding box center [56, 166] width 44 height 29
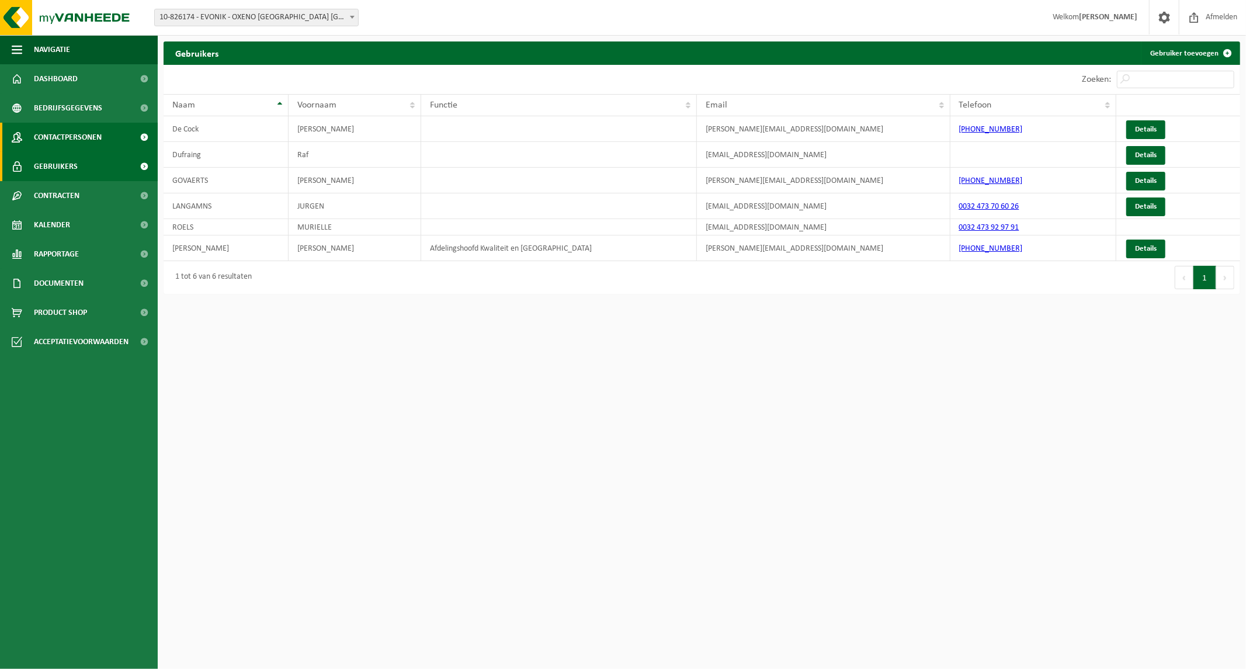
click at [91, 138] on span "Contactpersonen" at bounding box center [68, 137] width 68 height 29
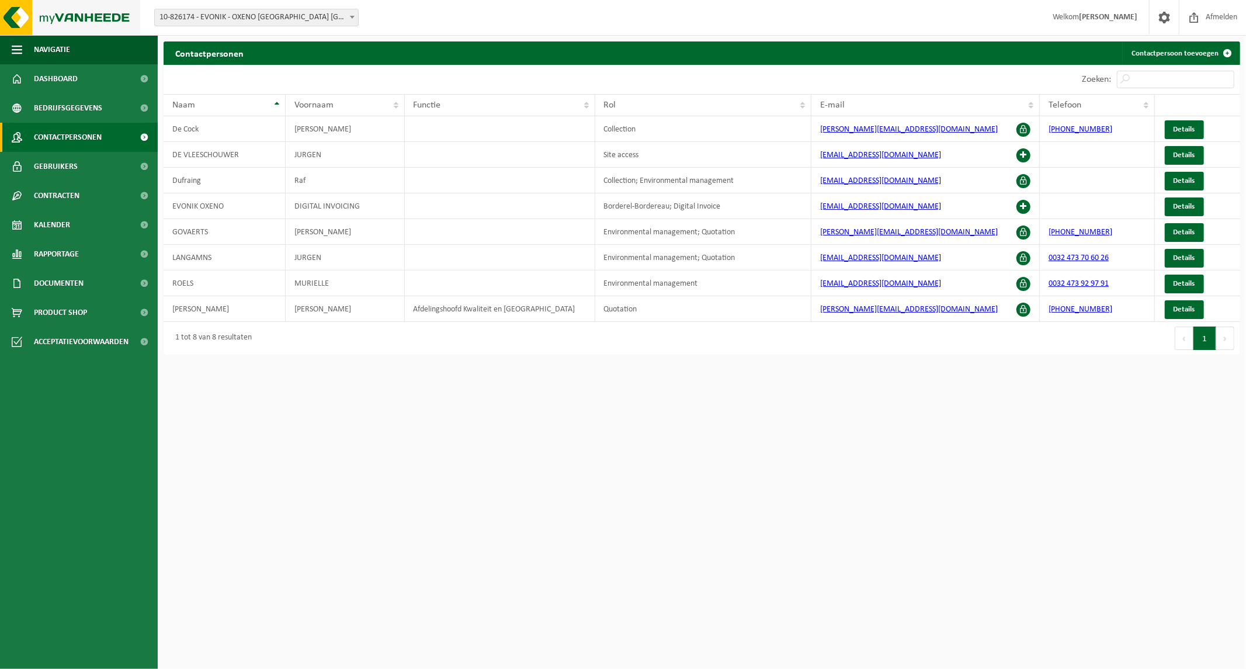
click at [61, 19] on img at bounding box center [70, 17] width 140 height 35
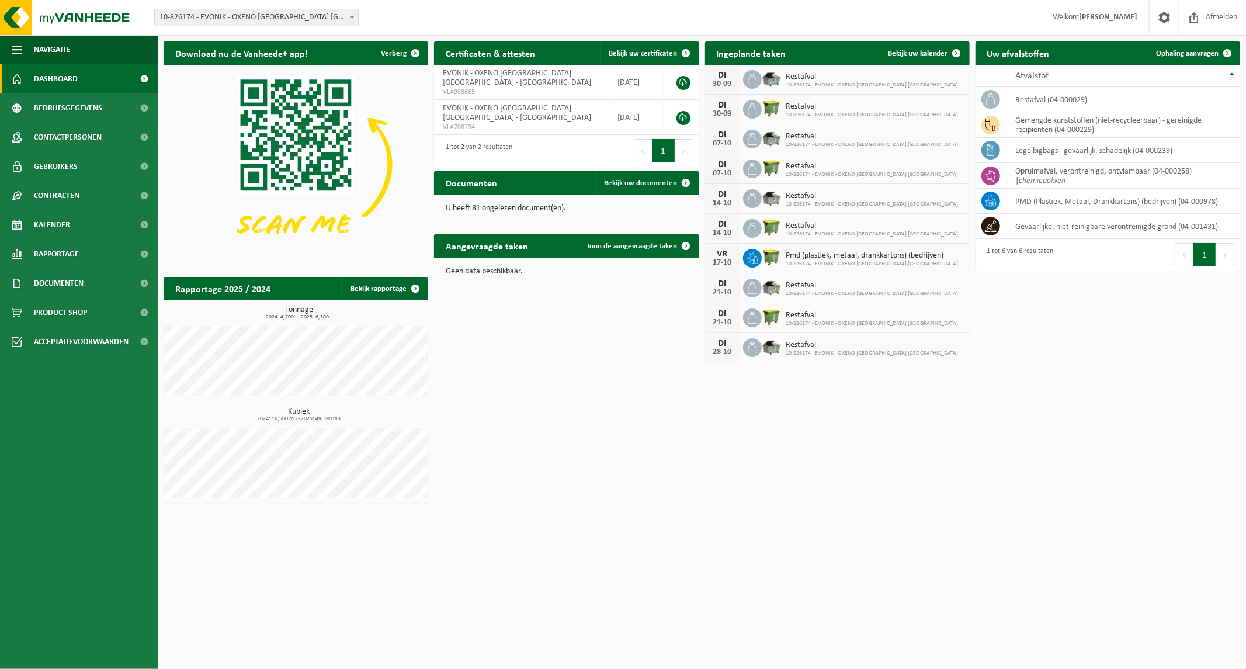
click at [358, 20] on span "10-826174 - EVONIK - OXENO [GEOGRAPHIC_DATA] [GEOGRAPHIC_DATA] - [GEOGRAPHIC_DA…" at bounding box center [256, 18] width 204 height 18
click at [308, 16] on span "10-826174 - EVONIK - OXENO [GEOGRAPHIC_DATA] [GEOGRAPHIC_DATA] - [GEOGRAPHIC_DA…" at bounding box center [256, 17] width 203 height 16
click at [390, 16] on div "Vestiging: 01-004031 - EVONIK [GEOGRAPHIC_DATA] [GEOGRAPHIC_DATA] - [GEOGRAPHIC…" at bounding box center [623, 18] width 1246 height 36
click at [348, 20] on span at bounding box center [352, 16] width 12 height 15
